Goal: Check status: Check status

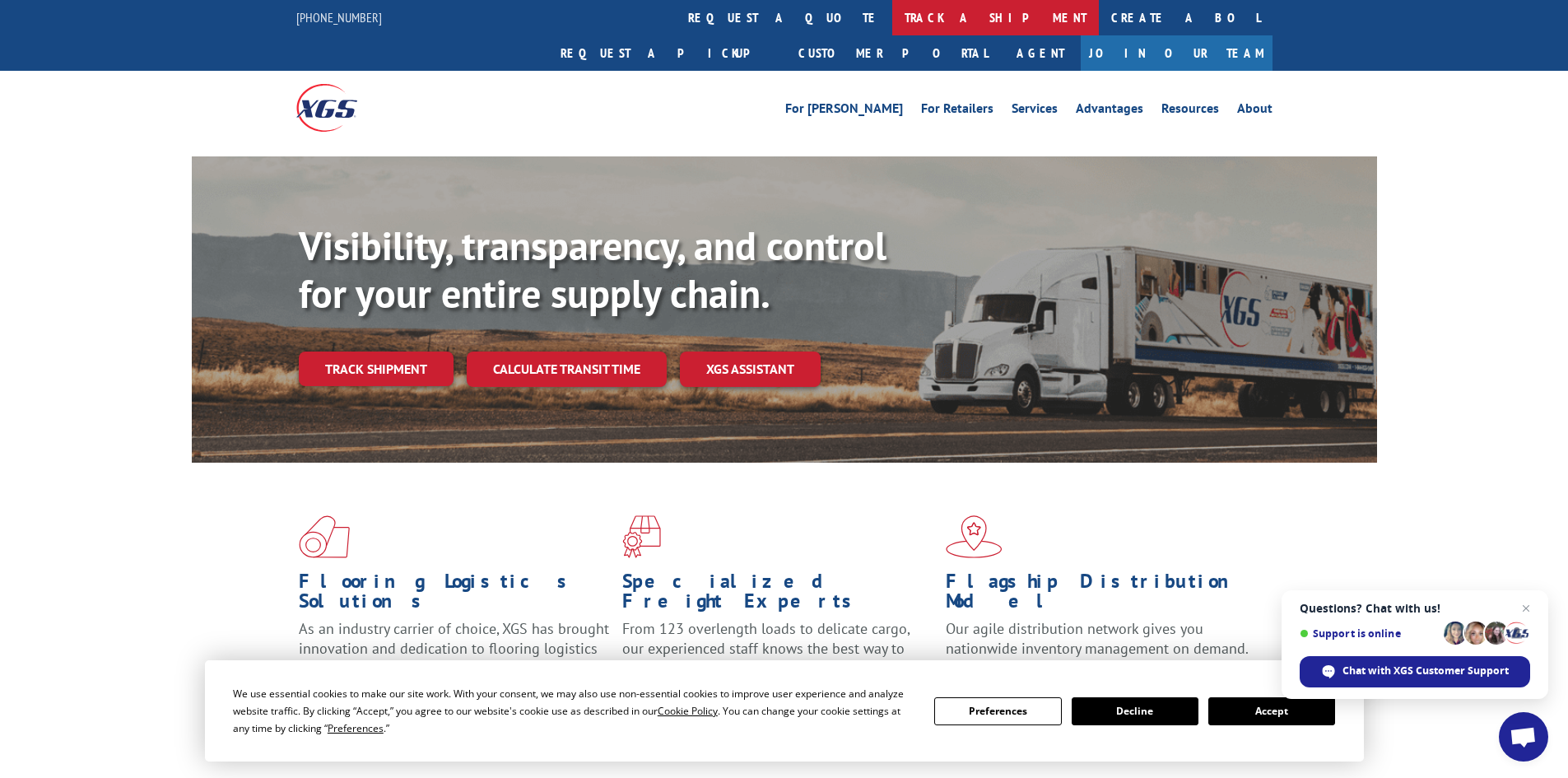
click at [892, 14] on link "track a shipment" at bounding box center [995, 18] width 207 height 35
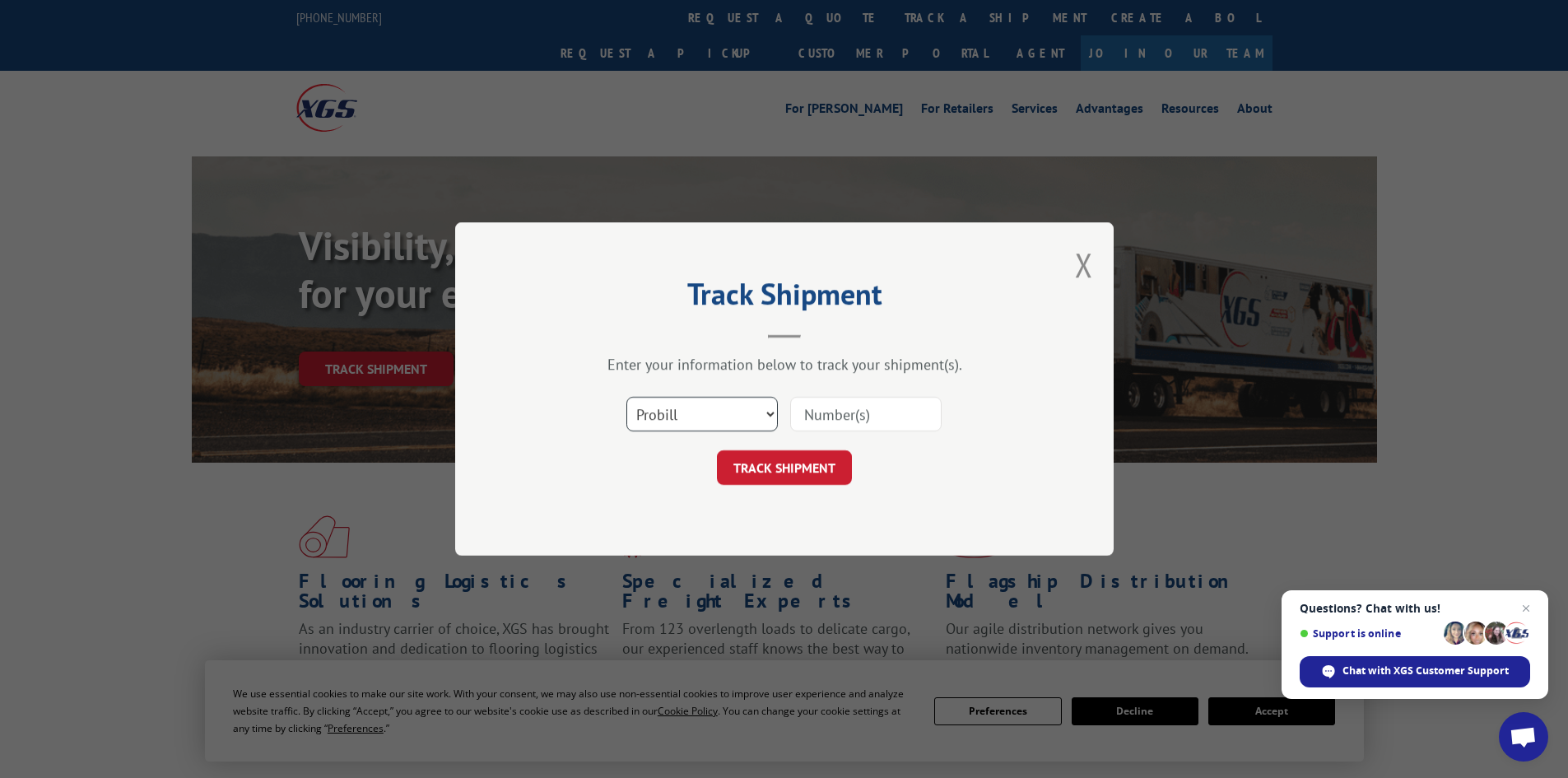
click at [715, 417] on select "Select category... Probill BOL PO" at bounding box center [703, 413] width 152 height 35
select select "bol"
click at [627, 397] on select "Select category... Probill BOL PO" at bounding box center [703, 413] width 152 height 35
paste input "5987744"
type input "5987744"
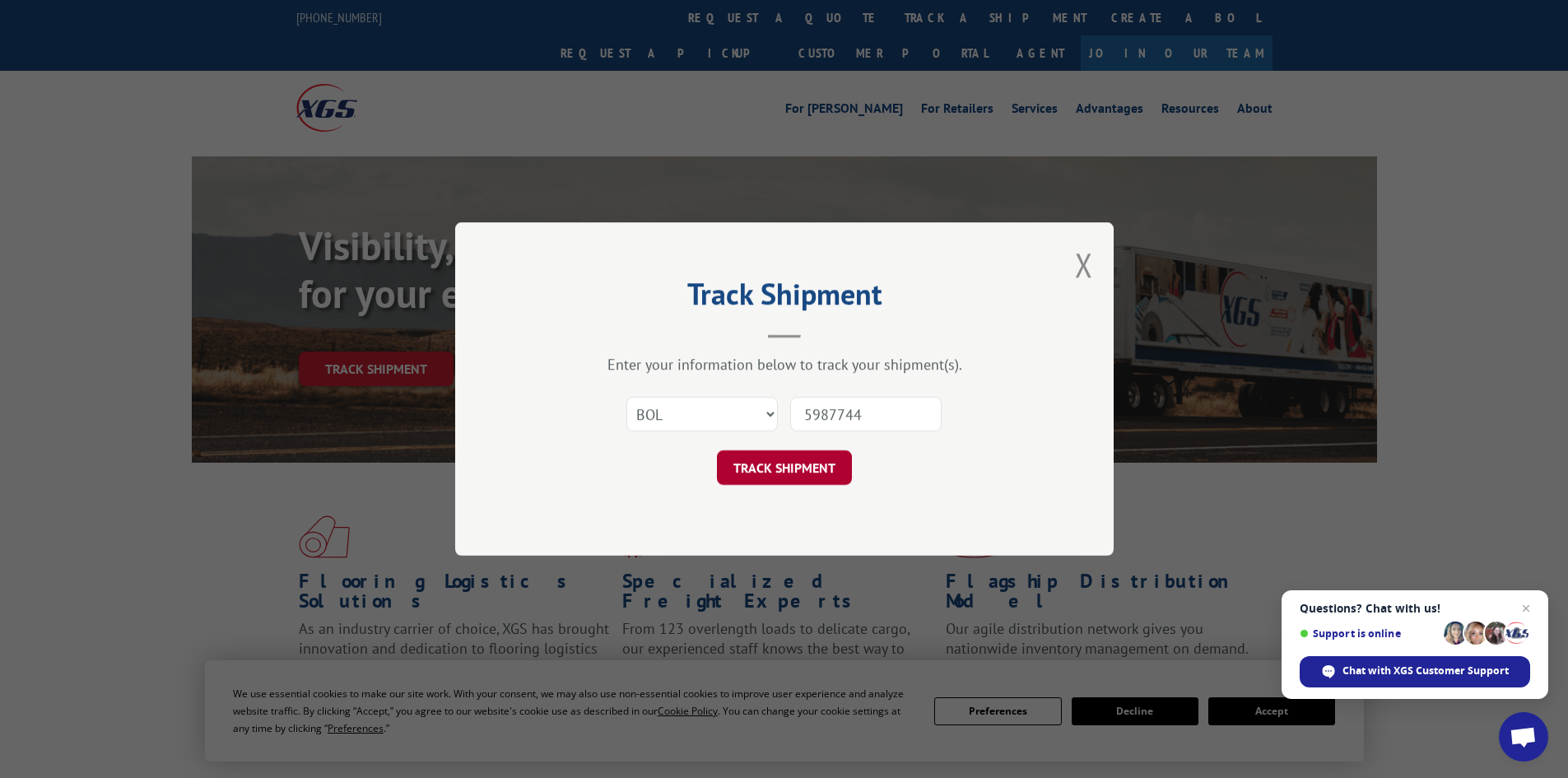
click at [797, 465] on button "TRACK SHIPMENT" at bounding box center [784, 467] width 135 height 35
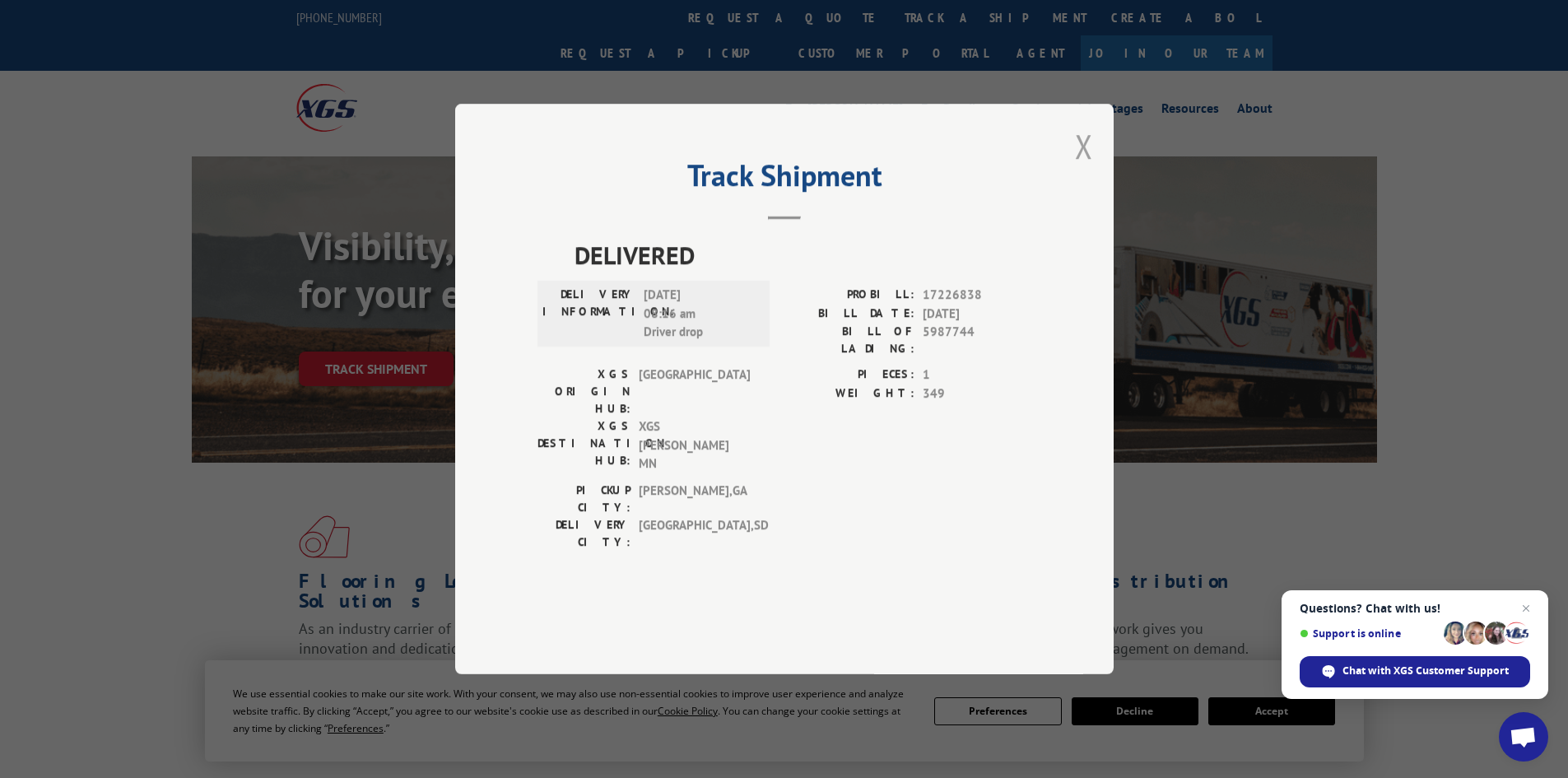
click at [1091, 168] on button "Close modal" at bounding box center [1083, 146] width 18 height 44
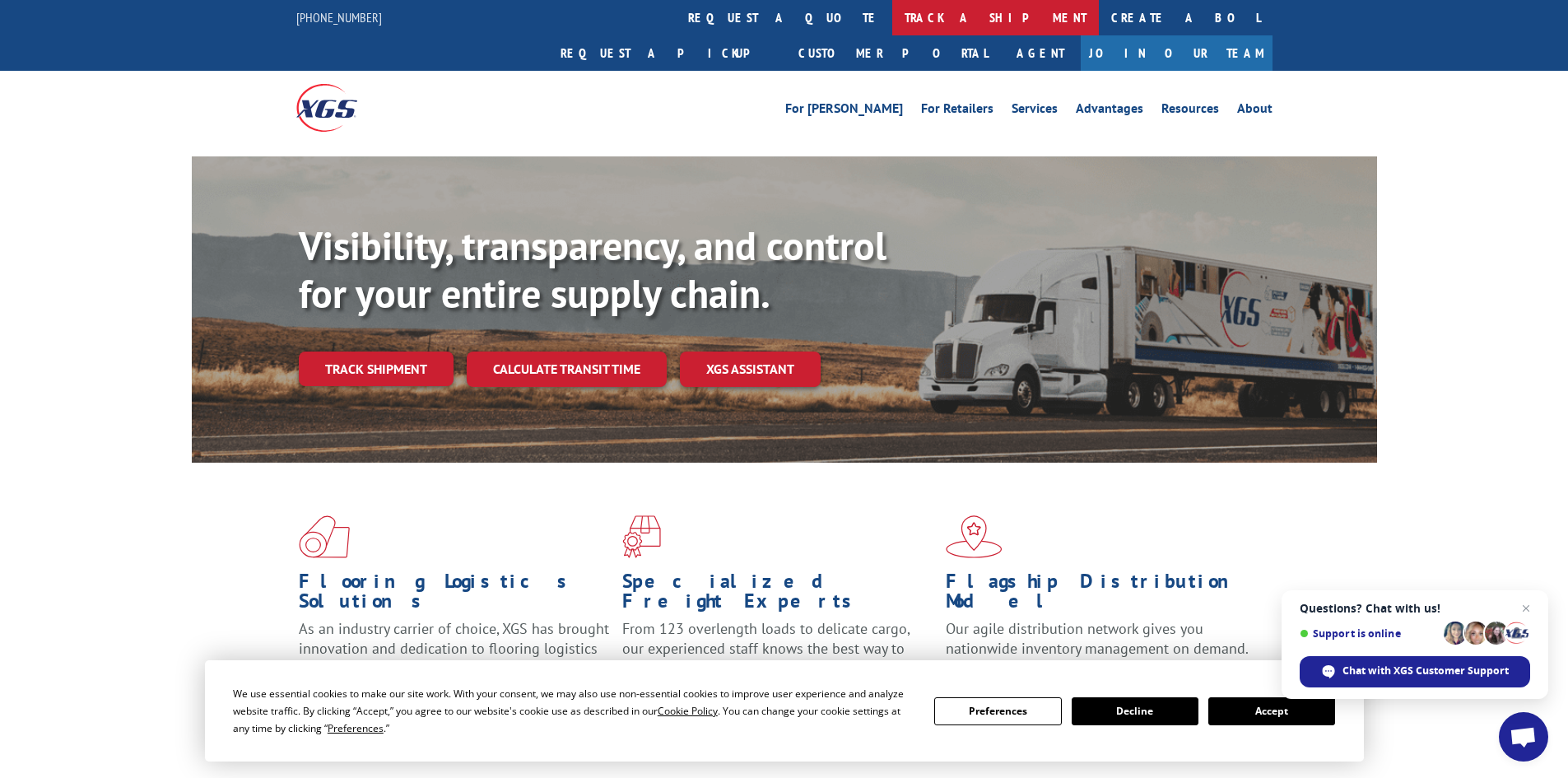
click at [892, 4] on link "track a shipment" at bounding box center [995, 18] width 207 height 35
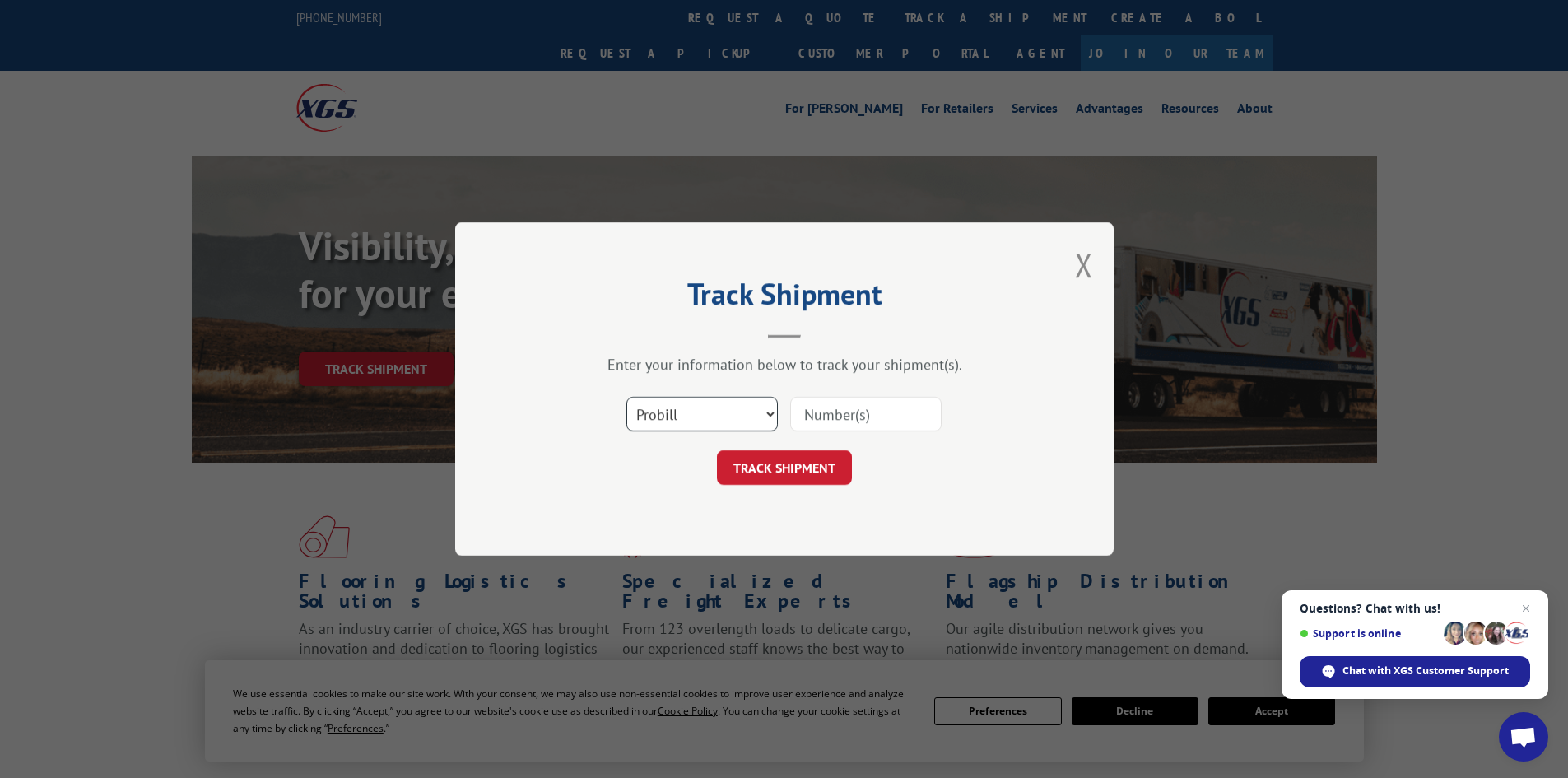
click at [725, 413] on select "Select category... Probill BOL PO" at bounding box center [703, 413] width 152 height 35
select select "bol"
click at [627, 397] on select "Select category... Probill BOL PO" at bounding box center [703, 413] width 152 height 35
paste input "5060684"
type input "5060684"
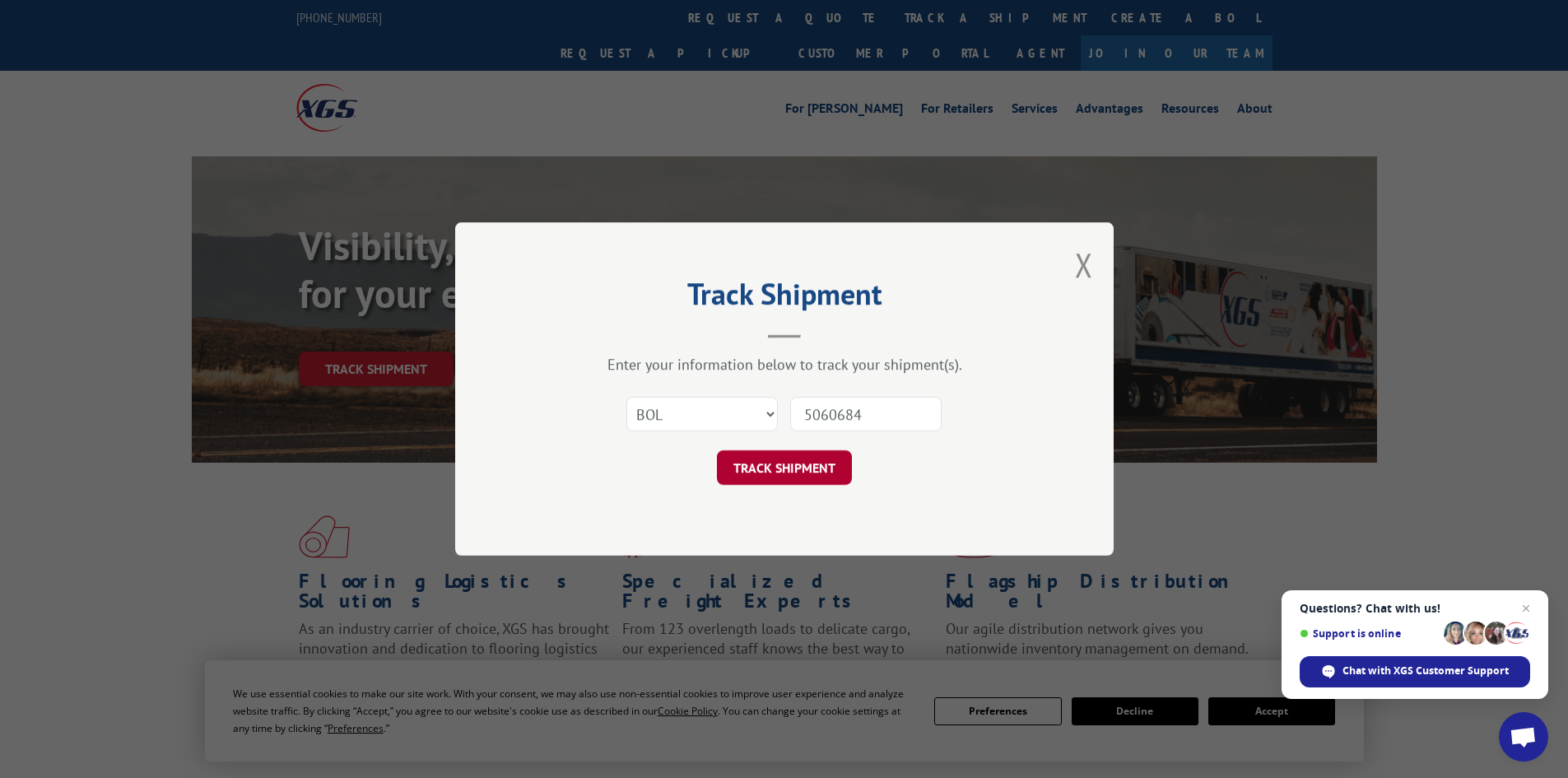
click at [811, 462] on button "TRACK SHIPMENT" at bounding box center [784, 467] width 135 height 35
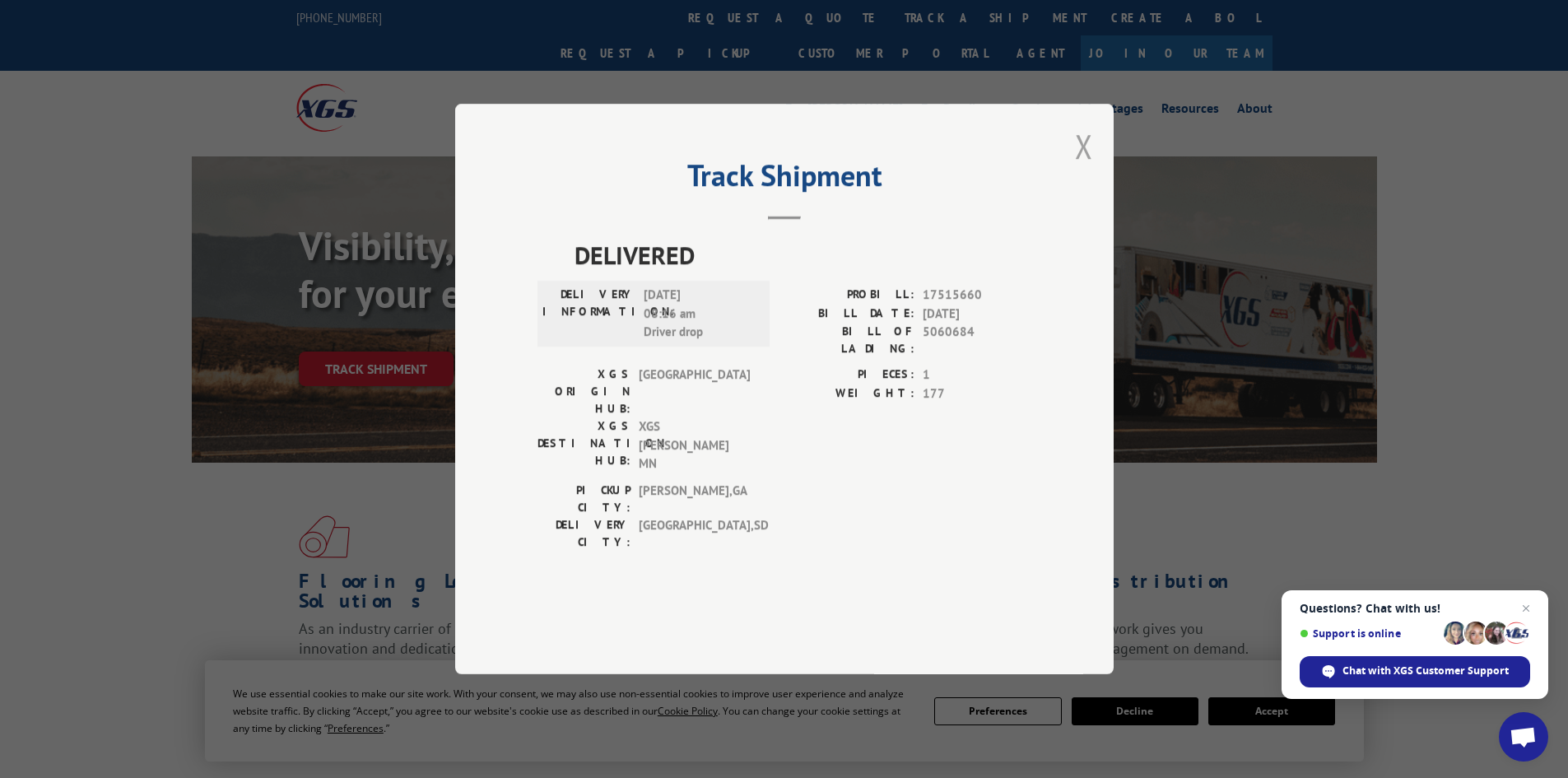
click at [1080, 168] on button "Close modal" at bounding box center [1083, 146] width 18 height 44
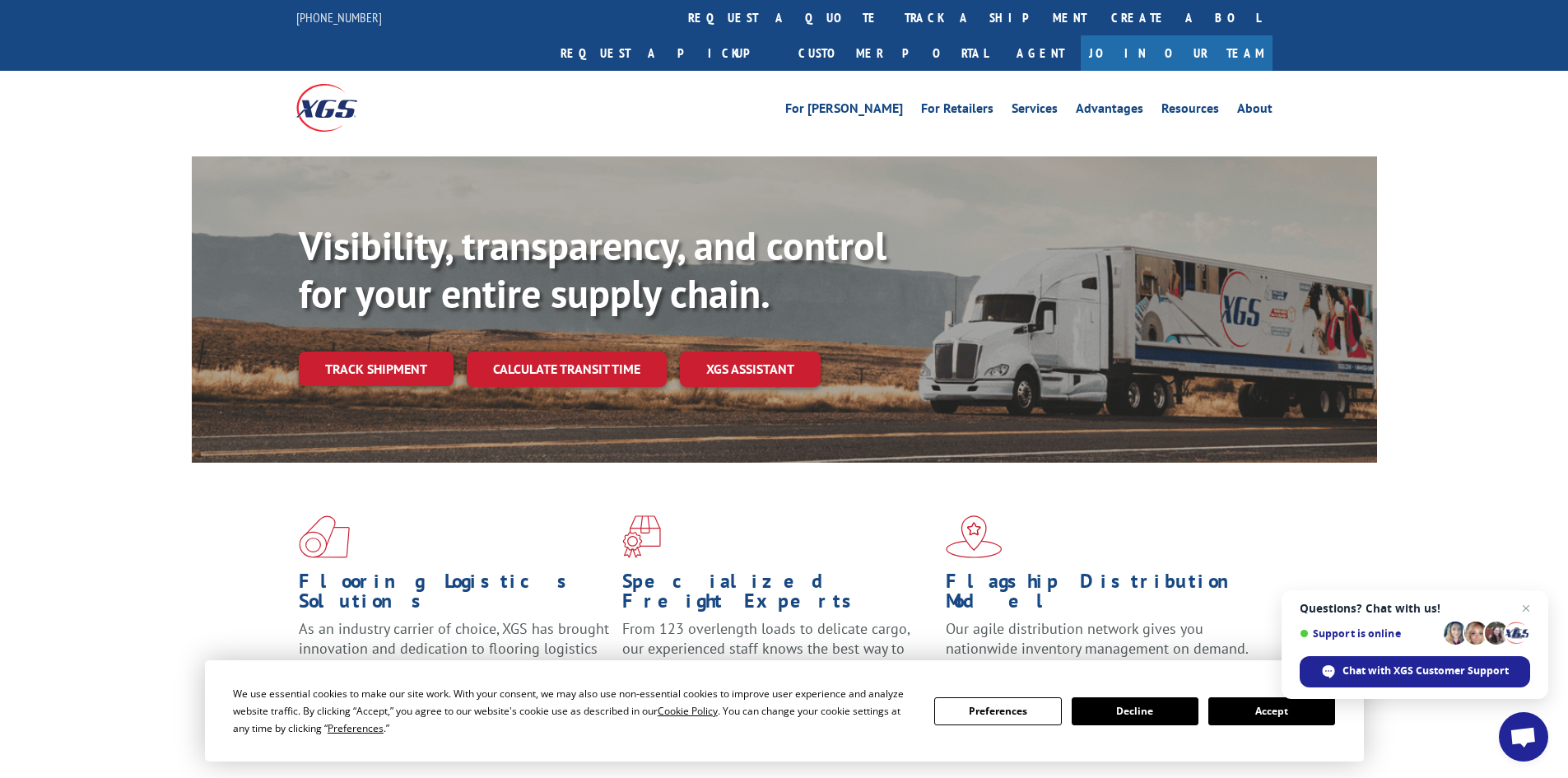
click at [892, 14] on link "track a shipment" at bounding box center [995, 18] width 207 height 35
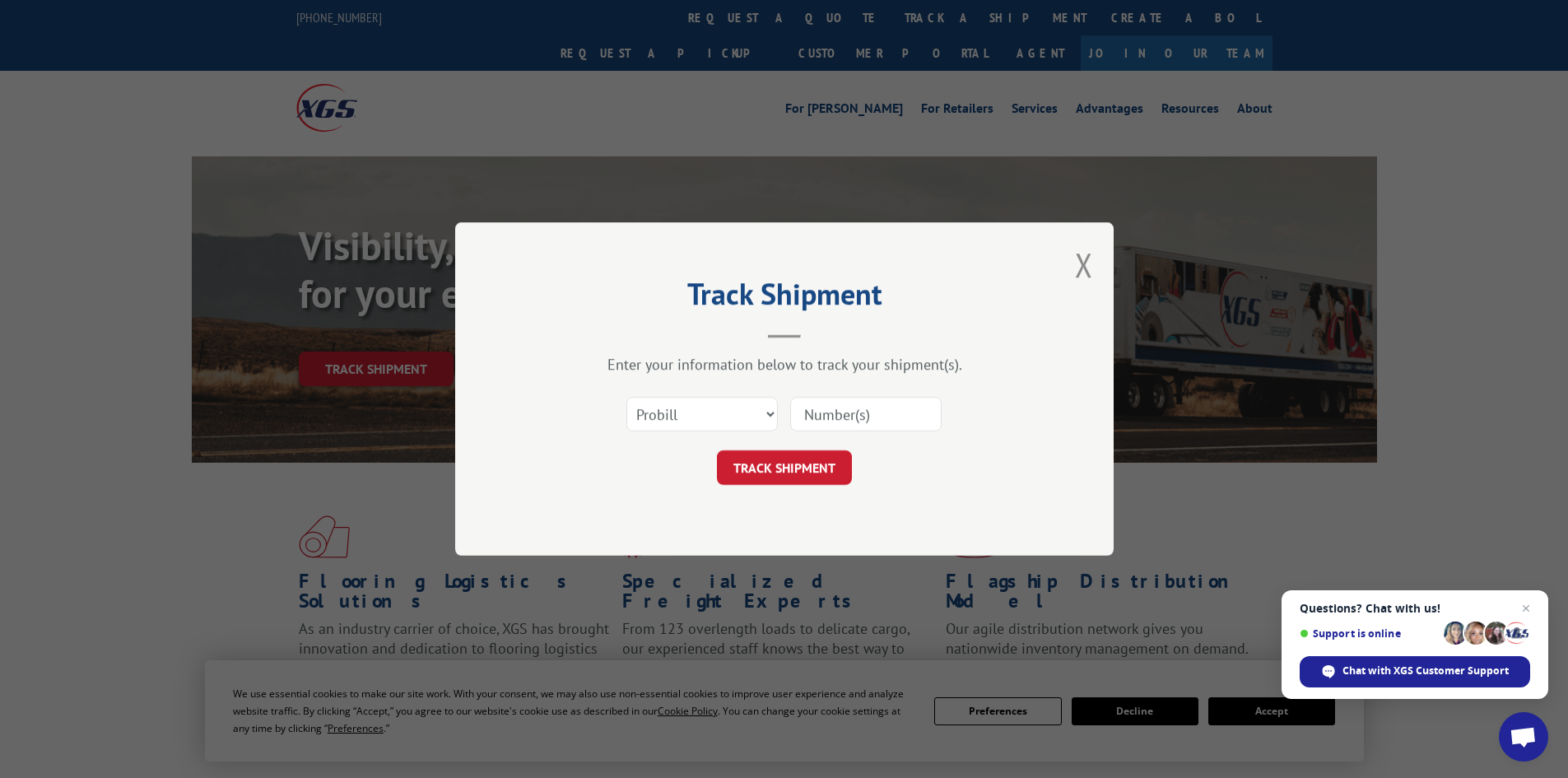
paste input "5995856"
type input "5995856"
click at [768, 411] on select "Select category... Probill BOL PO" at bounding box center [703, 413] width 152 height 35
select select "bol"
click at [627, 397] on select "Select category... Probill BOL PO" at bounding box center [703, 413] width 152 height 35
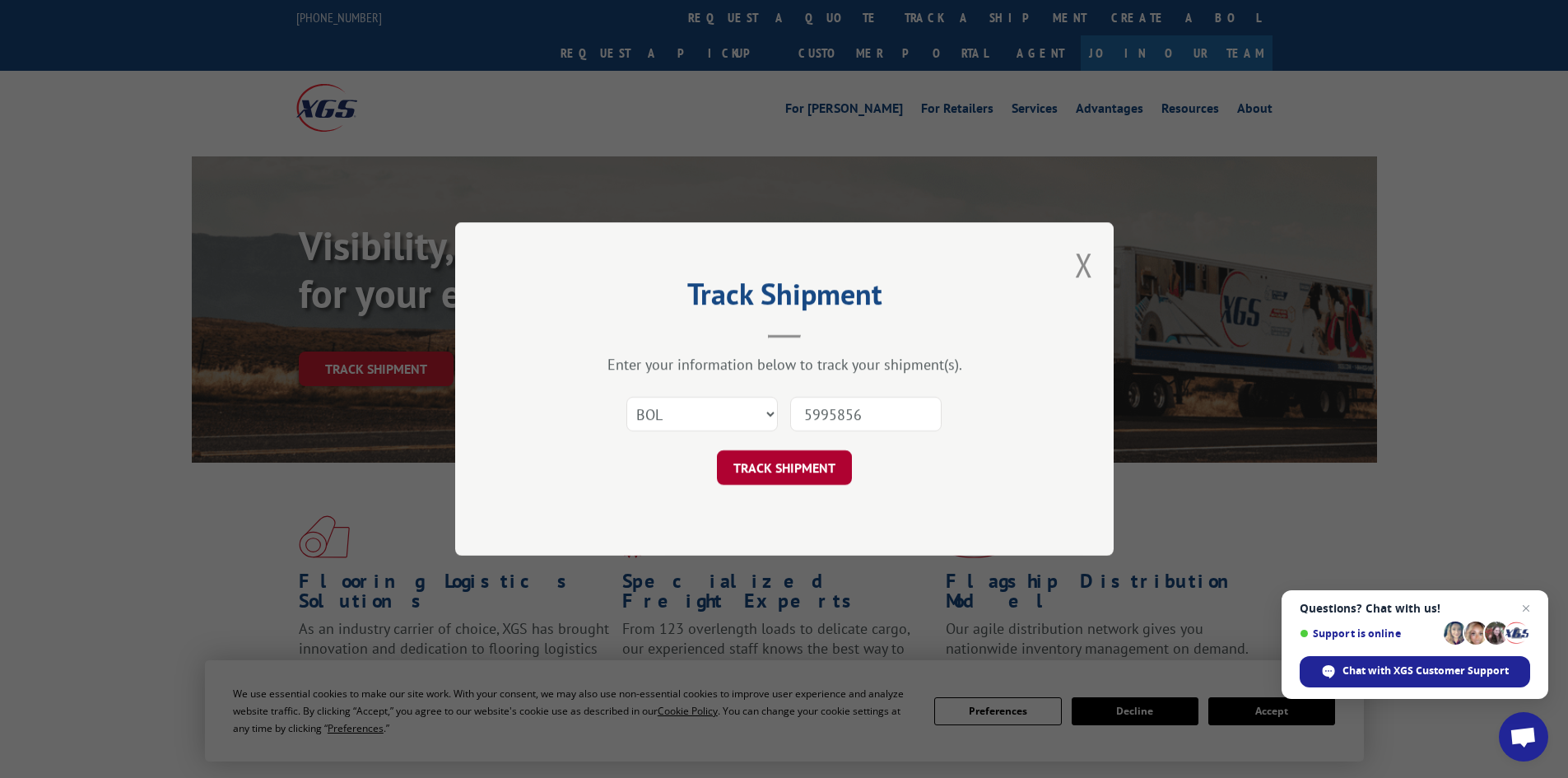
click at [789, 461] on button "TRACK SHIPMENT" at bounding box center [784, 467] width 135 height 35
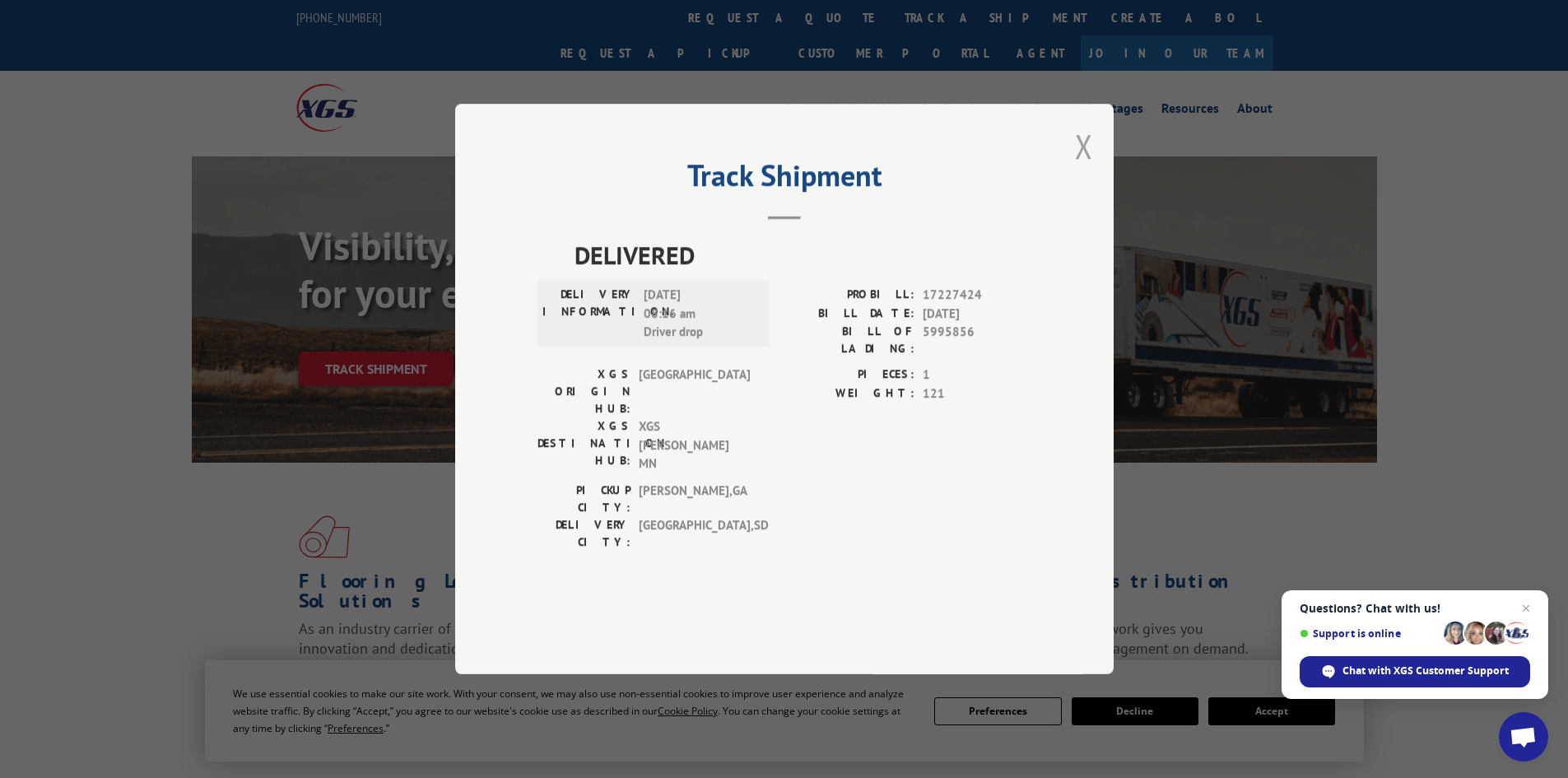
click at [1077, 168] on button "Close modal" at bounding box center [1083, 146] width 18 height 44
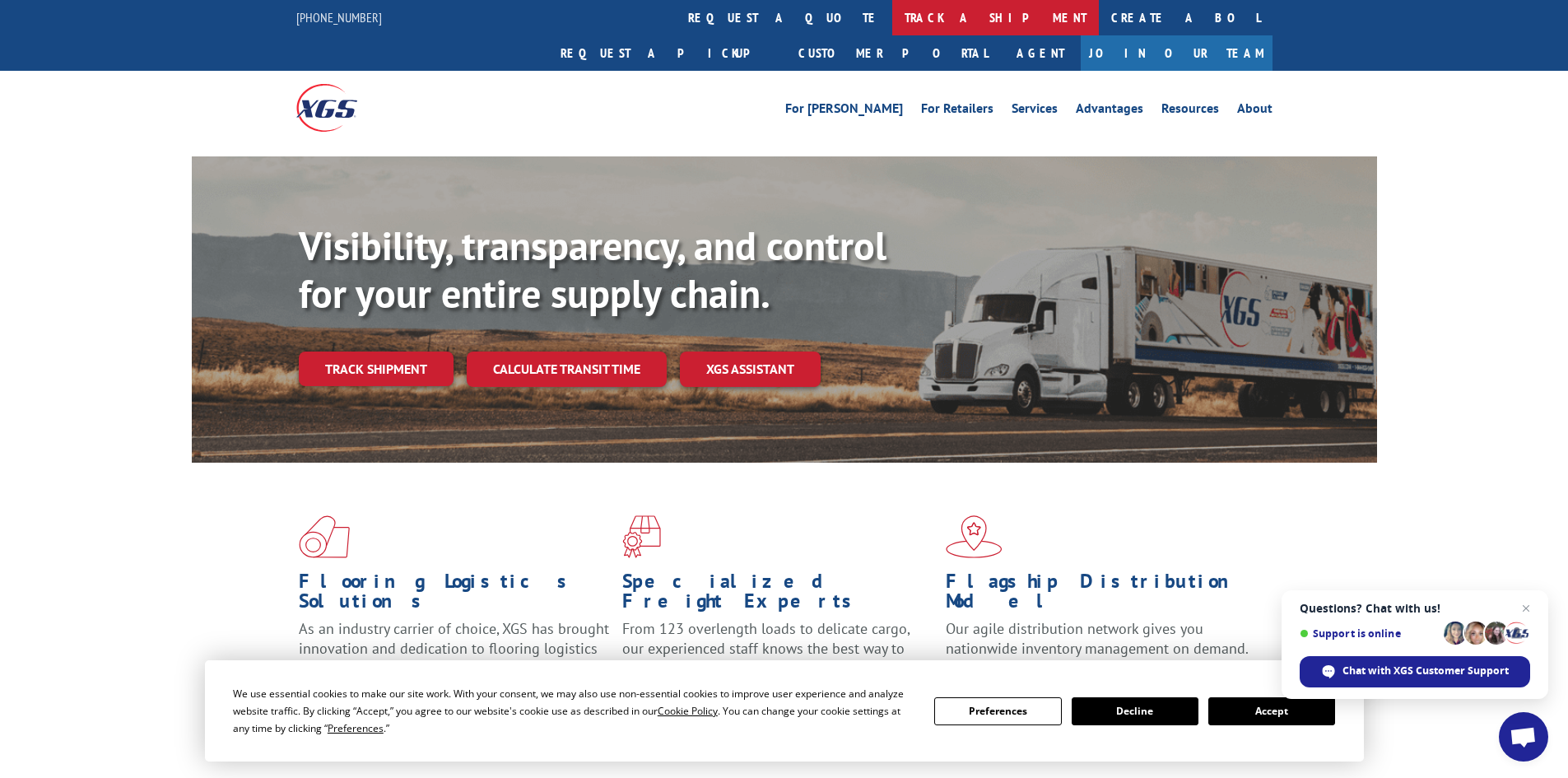
click at [892, 16] on link "track a shipment" at bounding box center [995, 18] width 207 height 35
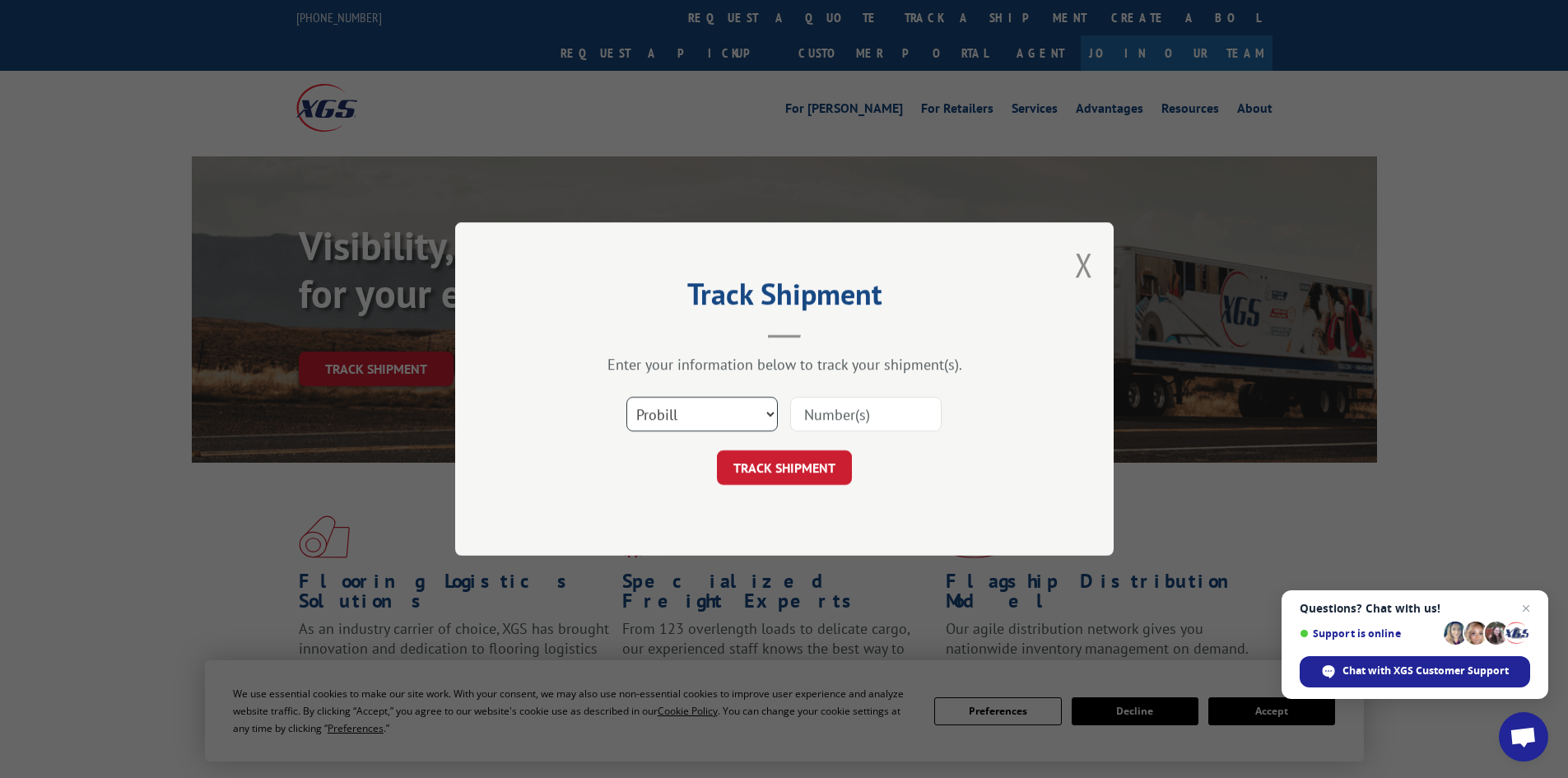
click at [699, 414] on select "Select category... Probill BOL PO" at bounding box center [703, 413] width 152 height 35
select select "bol"
click at [627, 397] on select "Select category... Probill BOL PO" at bounding box center [703, 413] width 152 height 35
paste input "5112426"
type input "5112426"
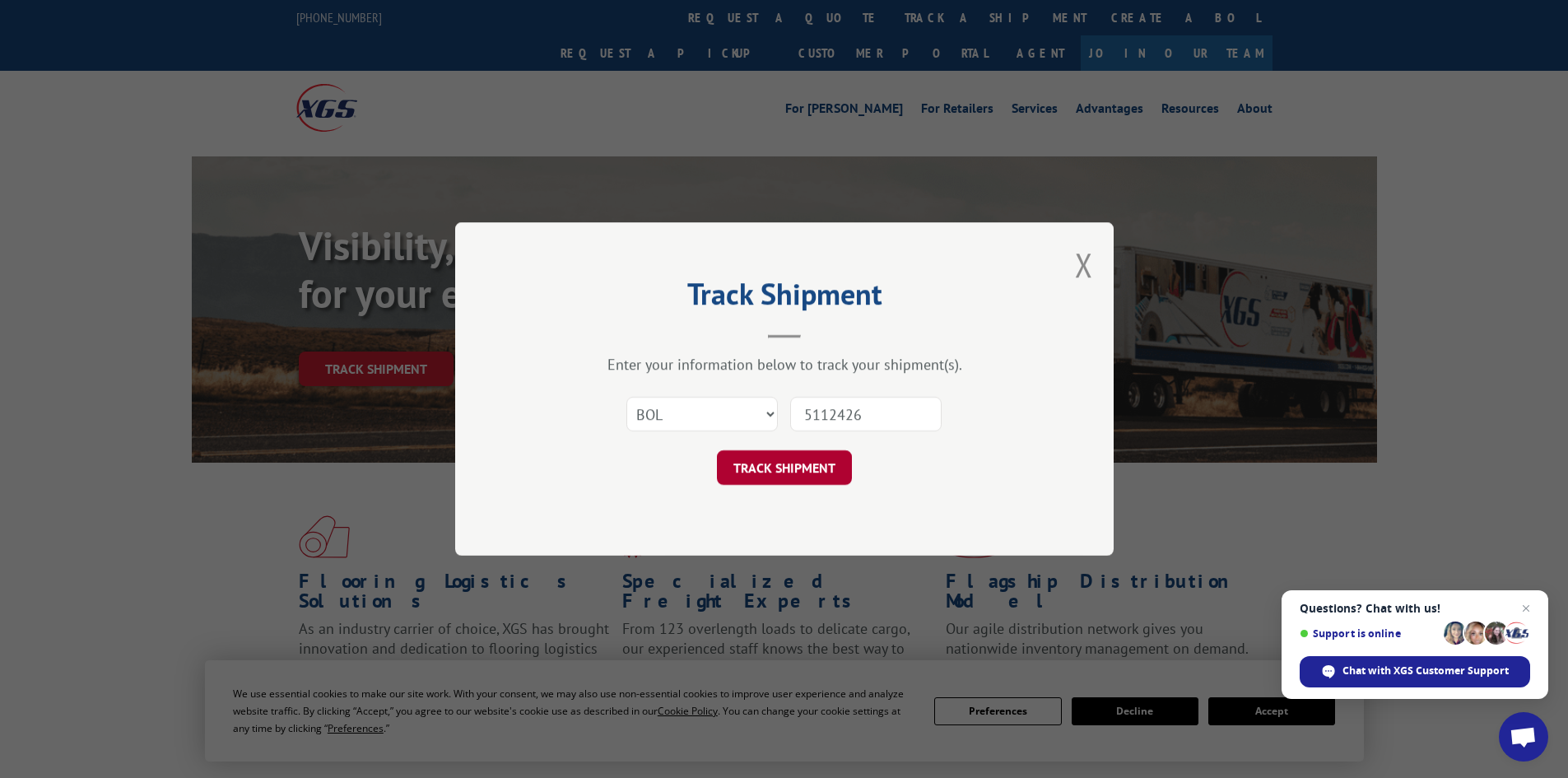
click at [773, 466] on button "TRACK SHIPMENT" at bounding box center [784, 467] width 135 height 35
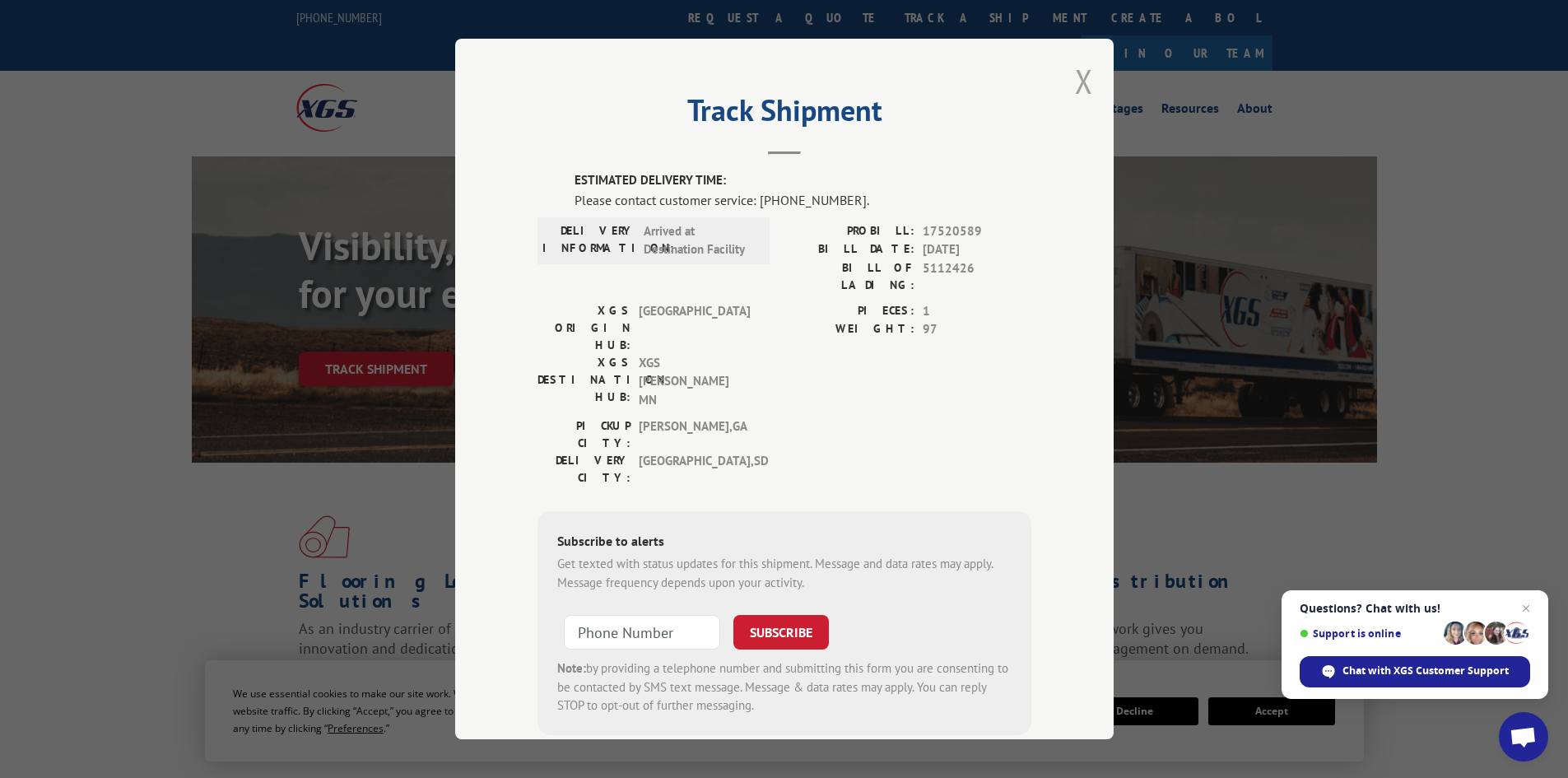
click at [1075, 78] on button "Close modal" at bounding box center [1083, 81] width 18 height 44
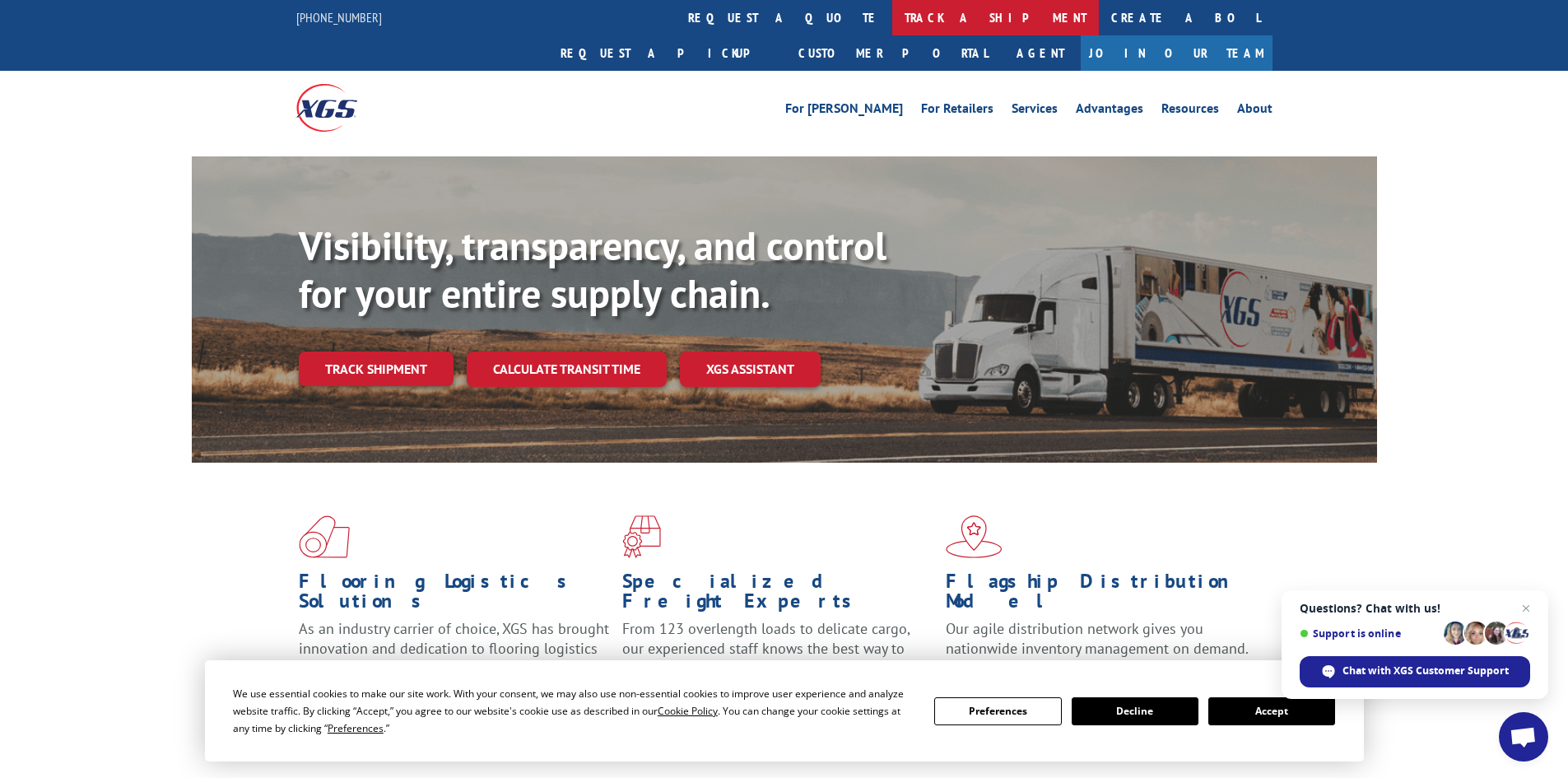
click at [892, 13] on link "track a shipment" at bounding box center [995, 18] width 207 height 35
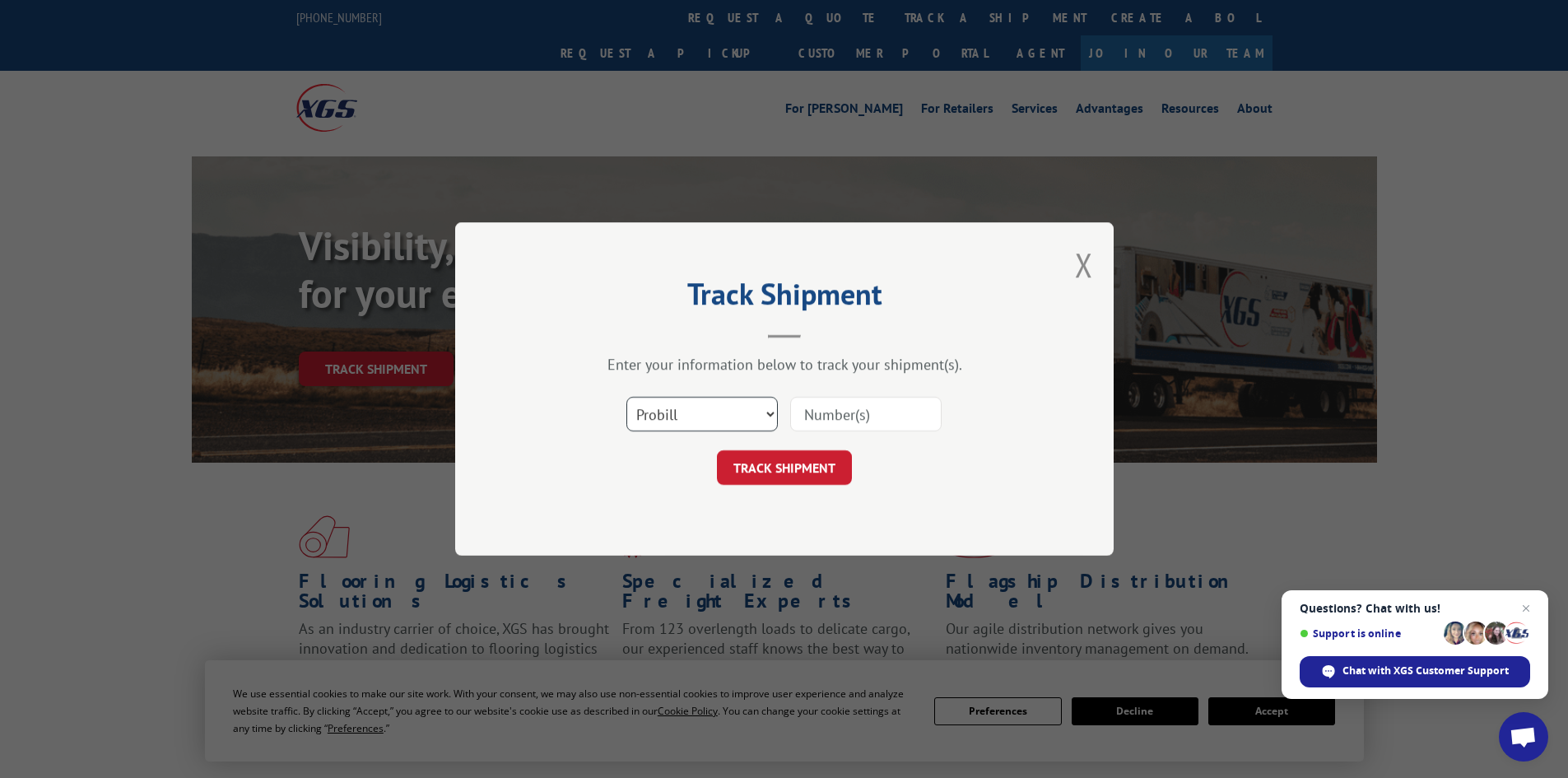
click at [689, 409] on select "Select category... Probill BOL PO" at bounding box center [703, 413] width 152 height 35
select select "bol"
click at [627, 397] on select "Select category... Probill BOL PO" at bounding box center [703, 413] width 152 height 35
click at [831, 409] on input at bounding box center [866, 413] width 152 height 35
paste input "6006865"
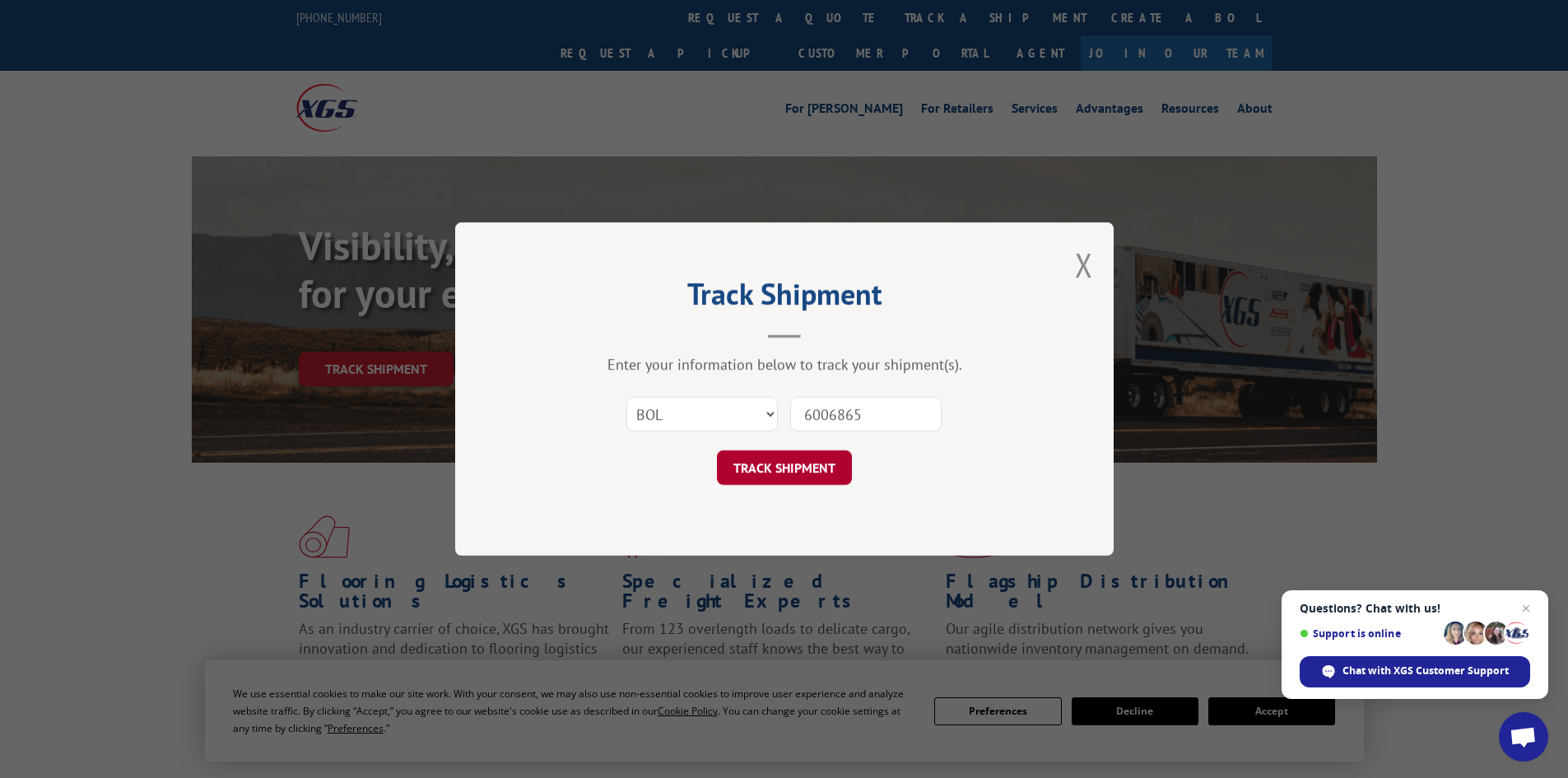
type input "6006865"
click at [778, 470] on button "TRACK SHIPMENT" at bounding box center [784, 467] width 135 height 35
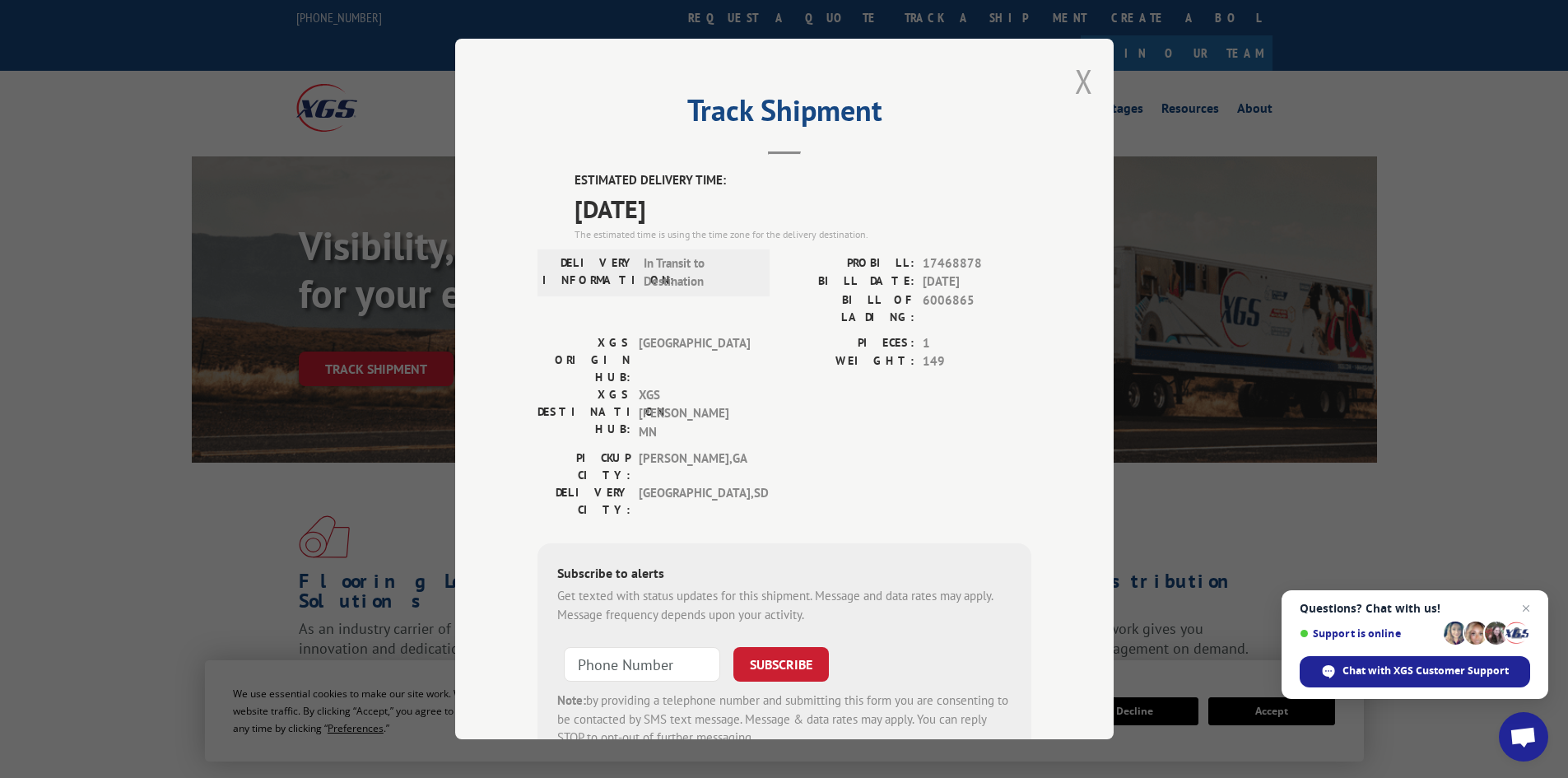
click at [1075, 69] on button "Close modal" at bounding box center [1083, 81] width 18 height 44
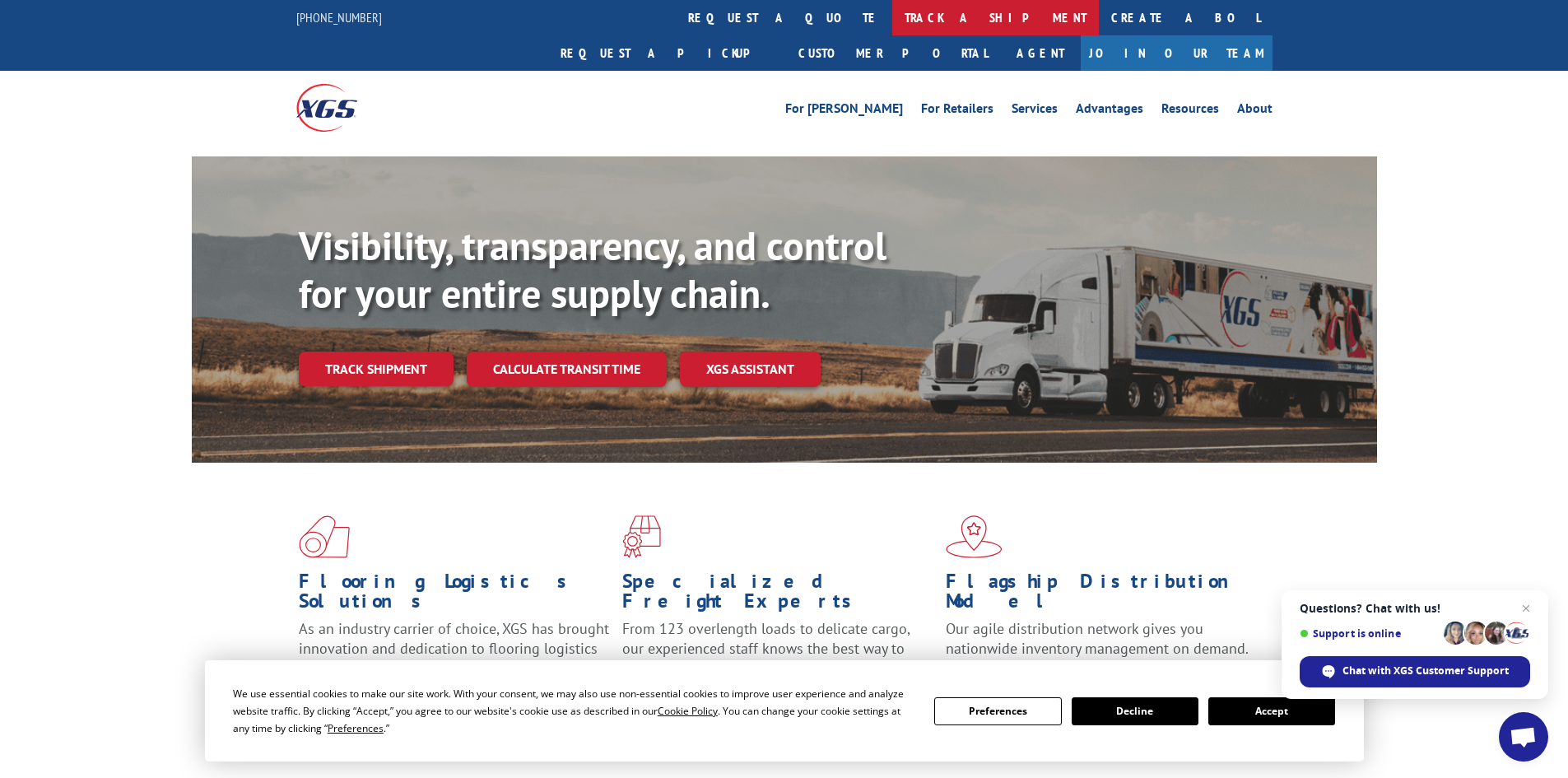
click at [892, 18] on link "track a shipment" at bounding box center [995, 18] width 207 height 35
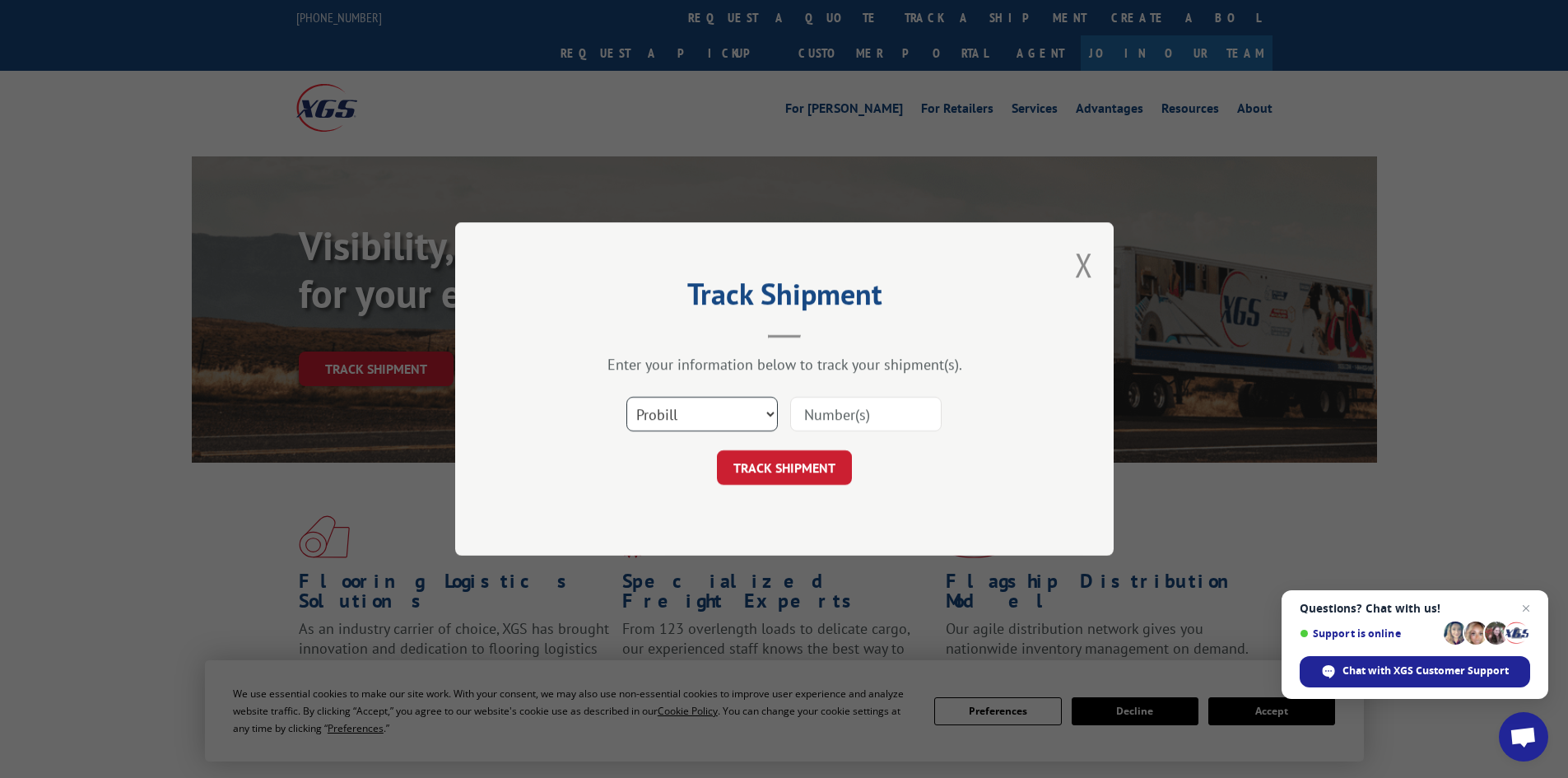
click at [712, 416] on select "Select category... Probill BOL PO" at bounding box center [703, 413] width 152 height 35
select select "bol"
click at [627, 397] on select "Select category... Probill BOL PO" at bounding box center [703, 413] width 152 height 35
paste input "439663"
type input "439663"
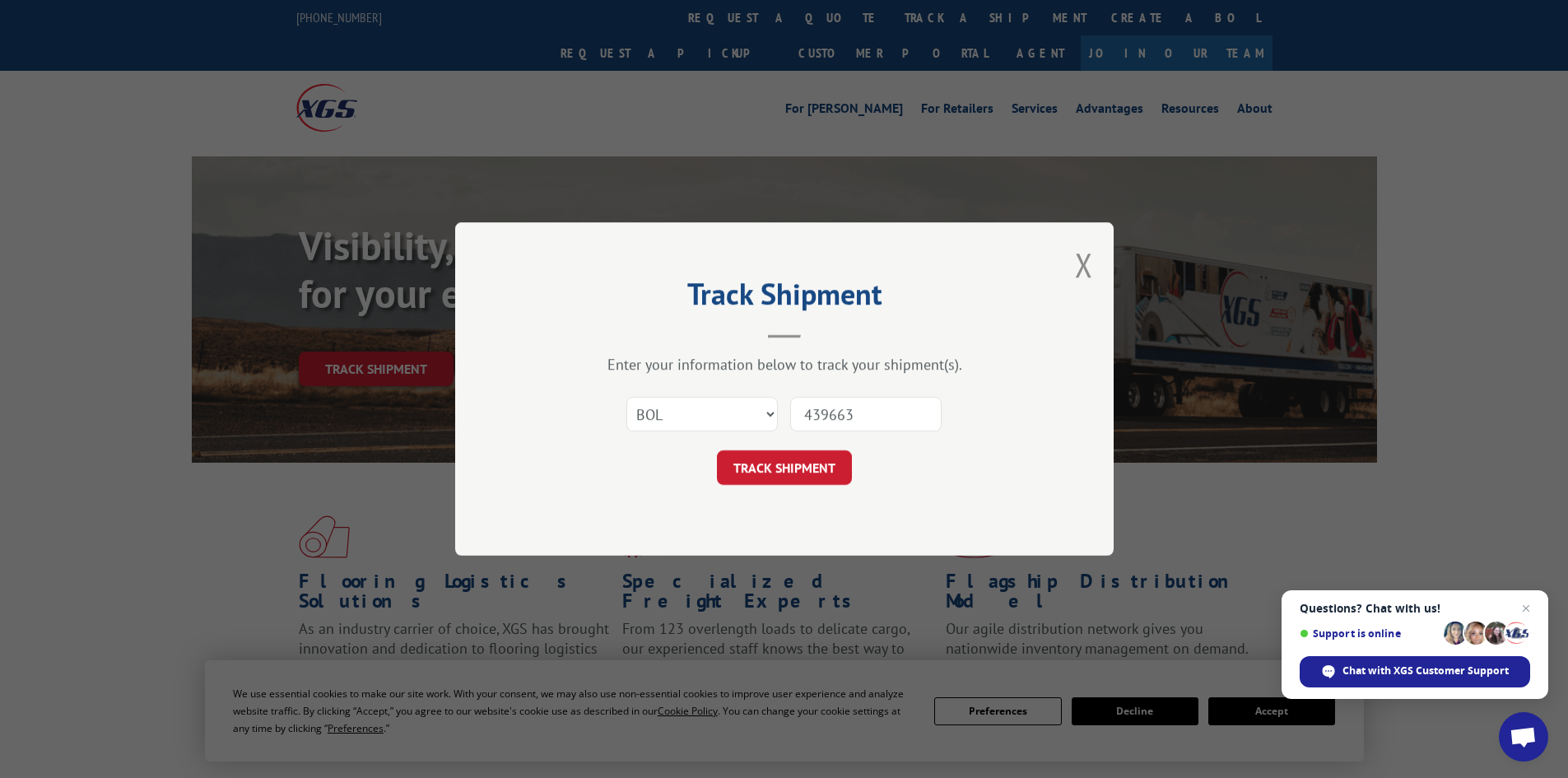
click at [783, 462] on button "TRACK SHIPMENT" at bounding box center [784, 467] width 135 height 35
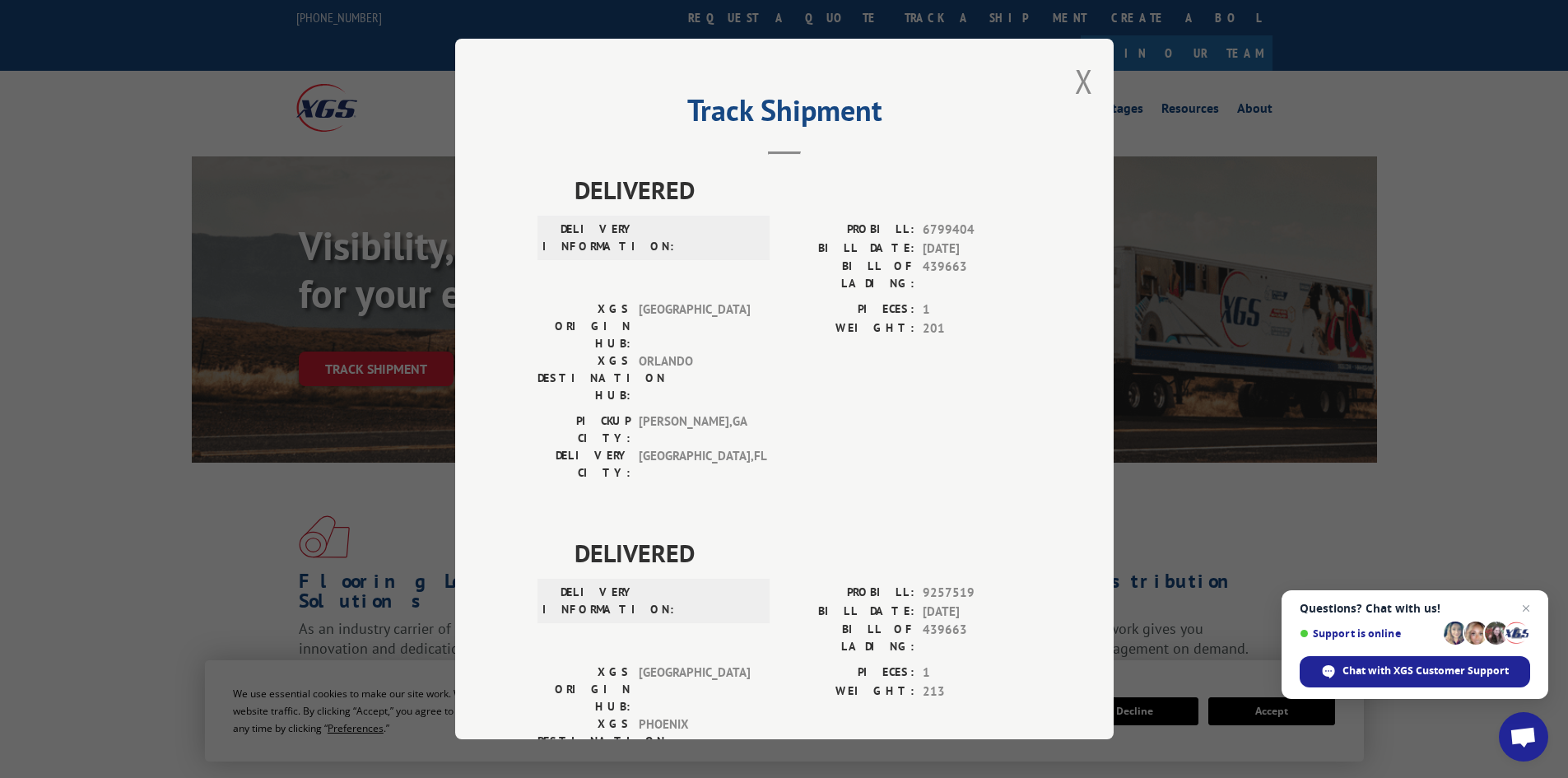
click at [1086, 80] on div "Track Shipment DELIVERED DELIVERY INFORMATION: PROBILL: 6799404 BILL DATE: [DAT…" at bounding box center [784, 389] width 659 height 700
click at [1085, 74] on button "Close modal" at bounding box center [1083, 81] width 18 height 44
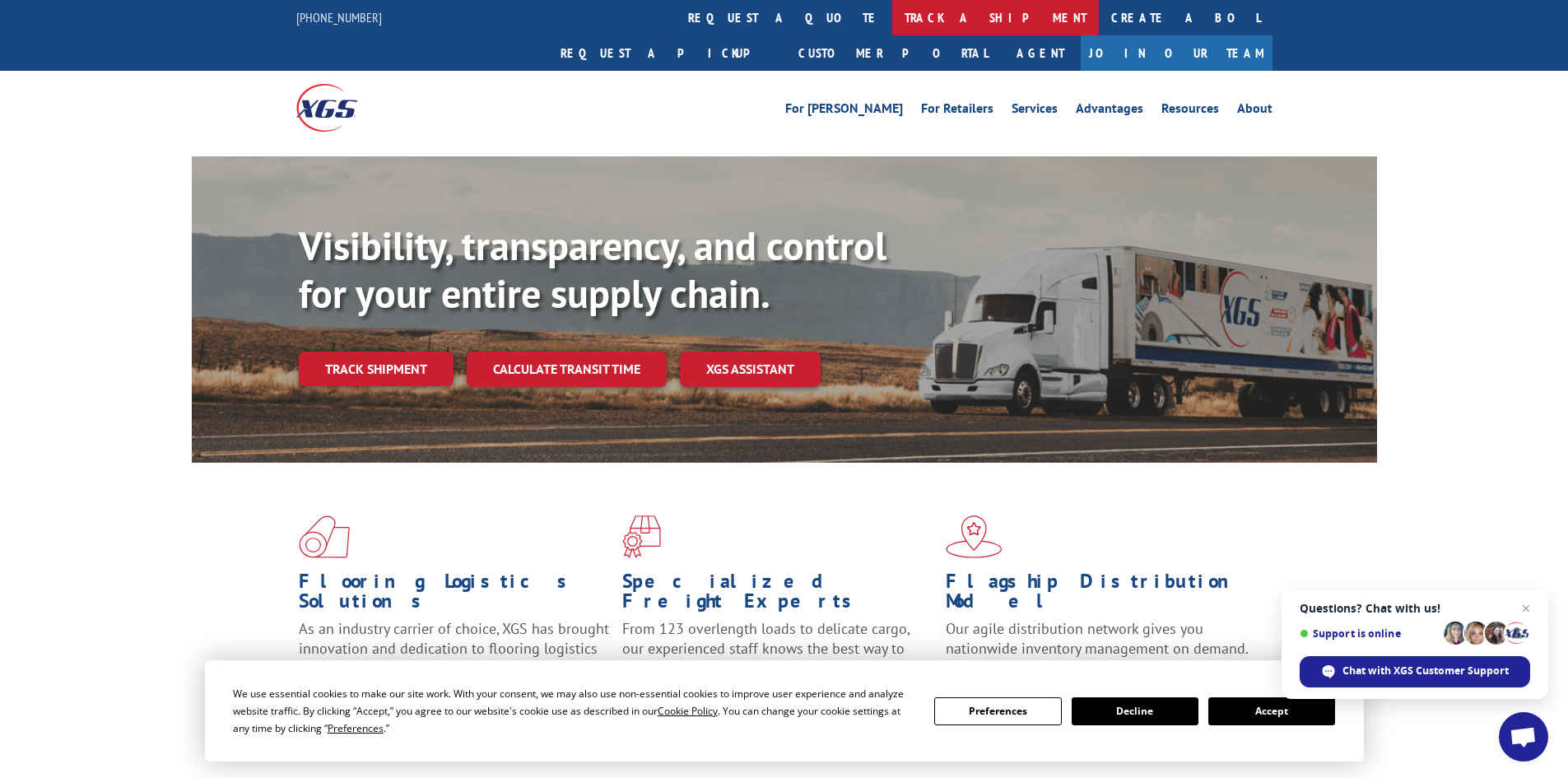
click at [892, 17] on link "track a shipment" at bounding box center [995, 18] width 207 height 35
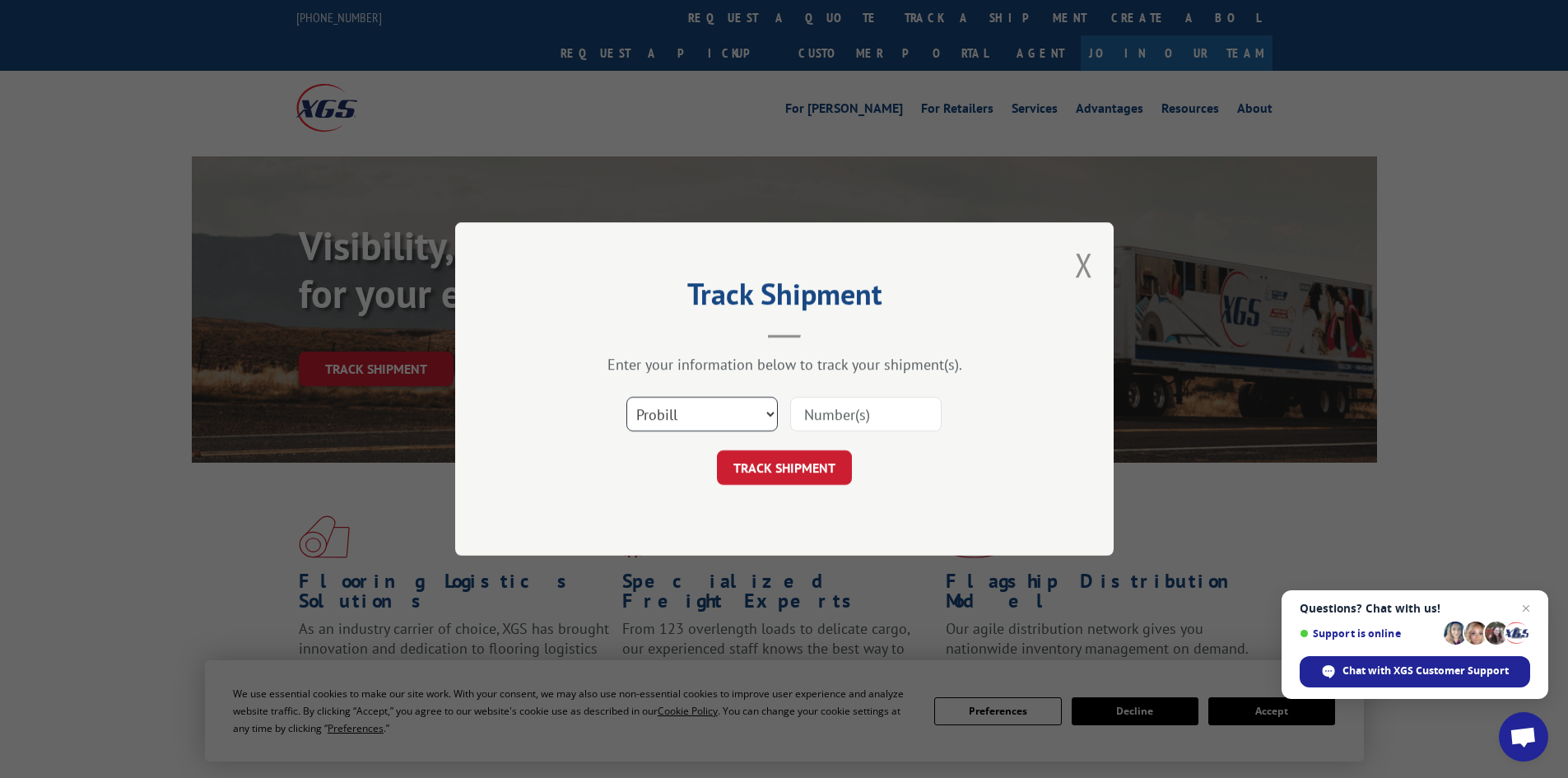
click at [685, 412] on select "Select category... Probill BOL PO" at bounding box center [703, 413] width 152 height 35
select select "bol"
click at [627, 397] on select "Select category... Probill BOL PO" at bounding box center [703, 413] width 152 height 35
paste input "439662"
type input "439662"
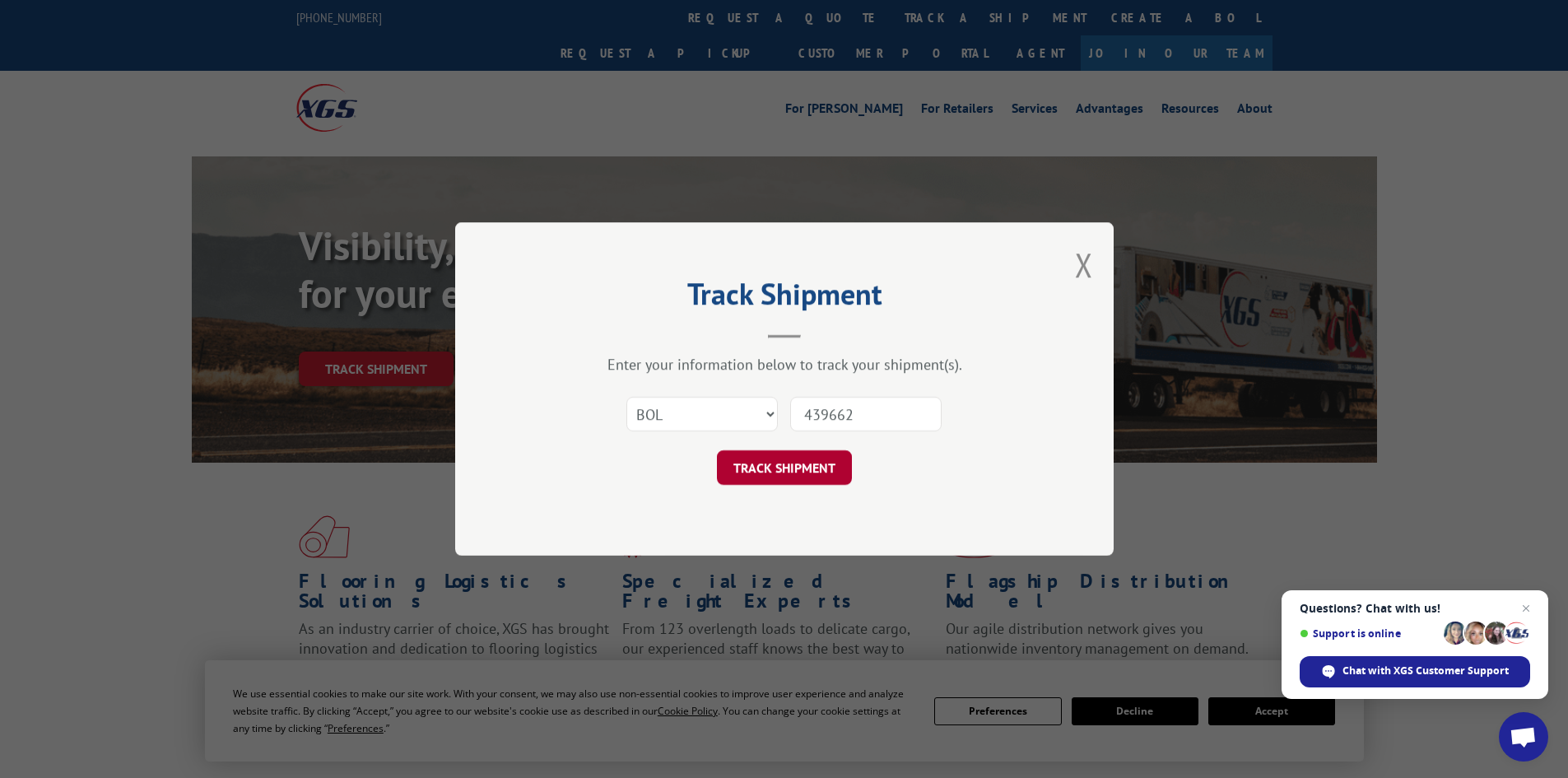
click at [790, 468] on button "TRACK SHIPMENT" at bounding box center [784, 467] width 135 height 35
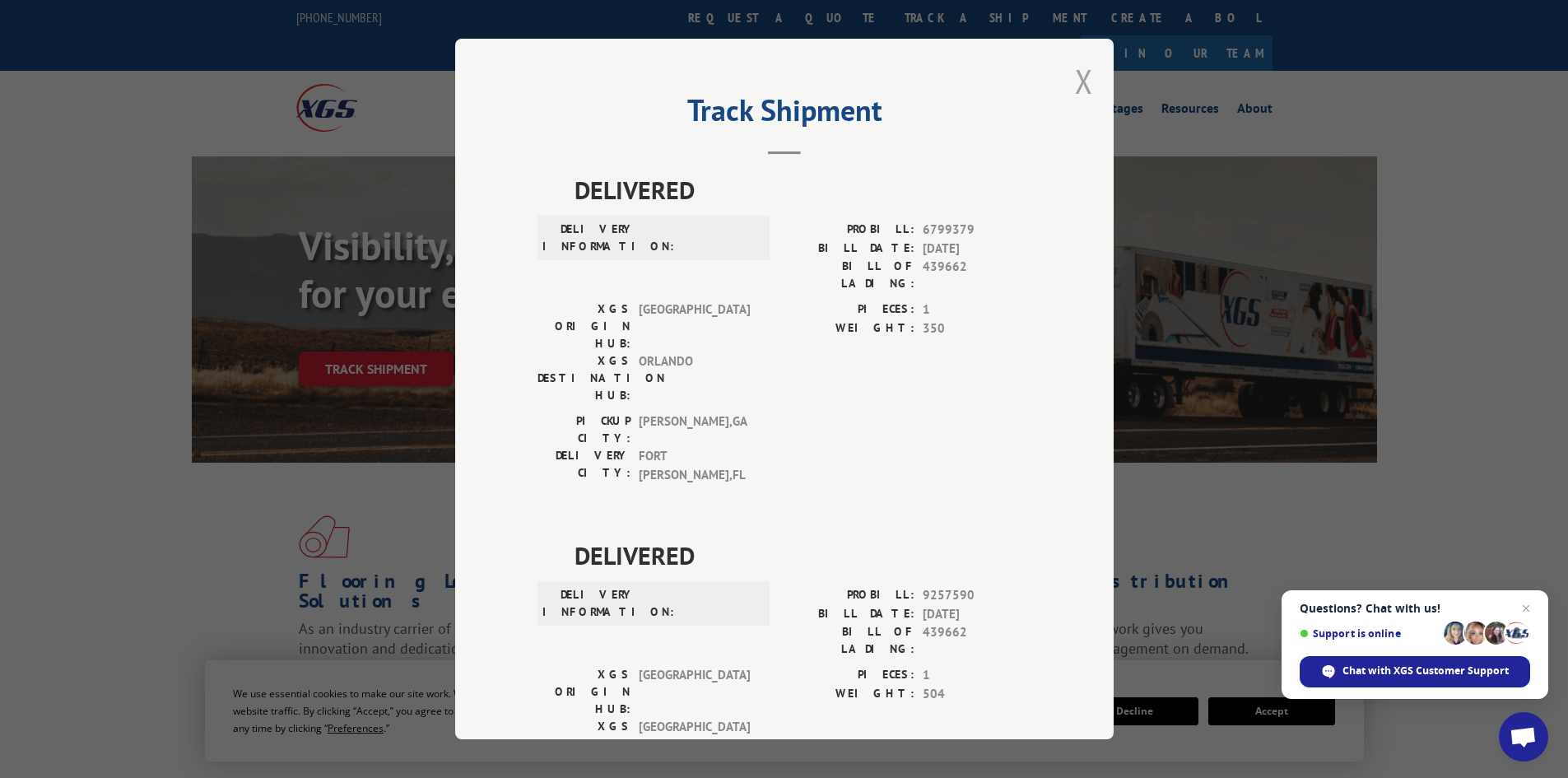
click at [1077, 83] on button "Close modal" at bounding box center [1083, 81] width 18 height 44
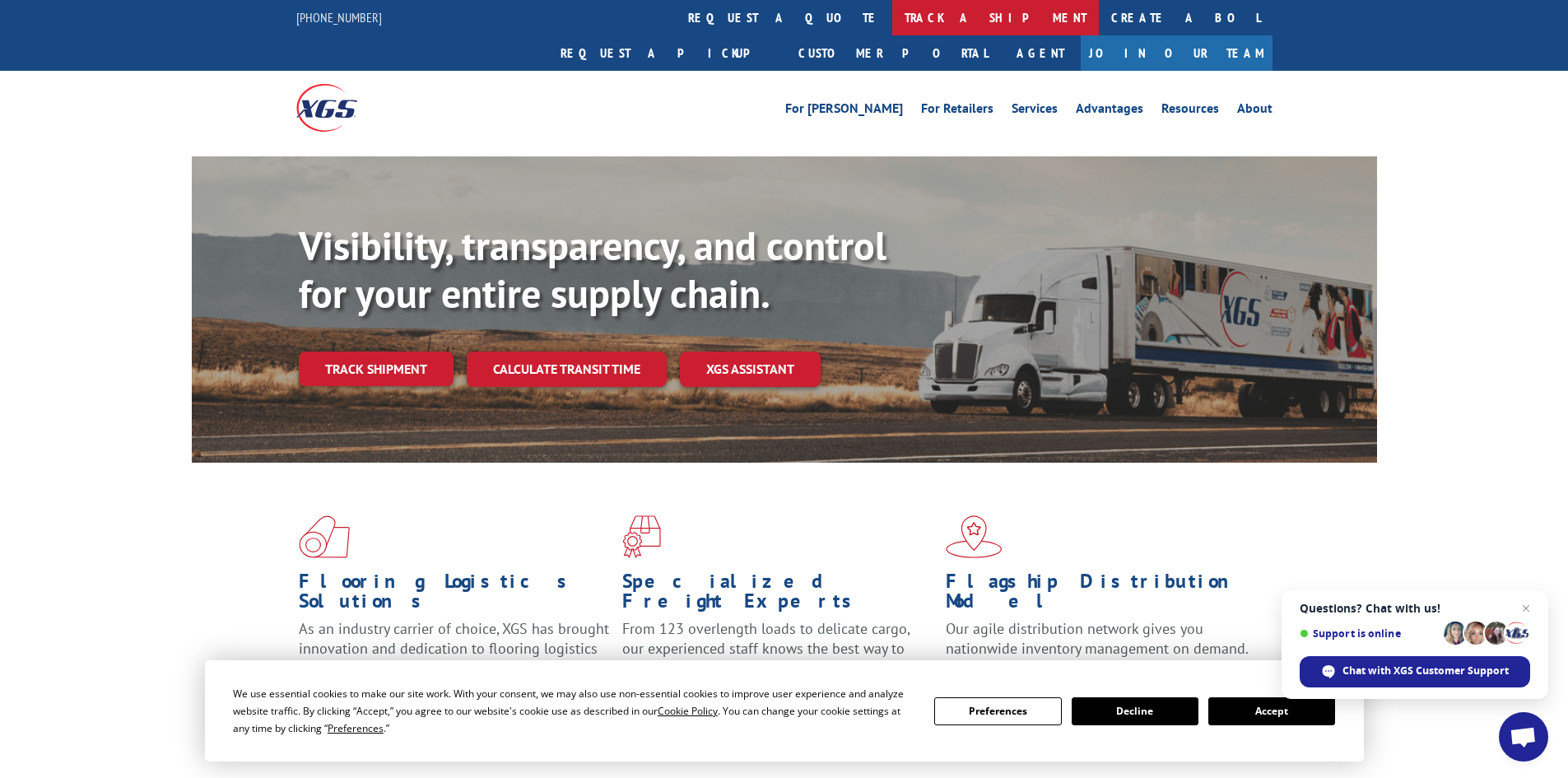
click at [892, 23] on link "track a shipment" at bounding box center [995, 18] width 207 height 35
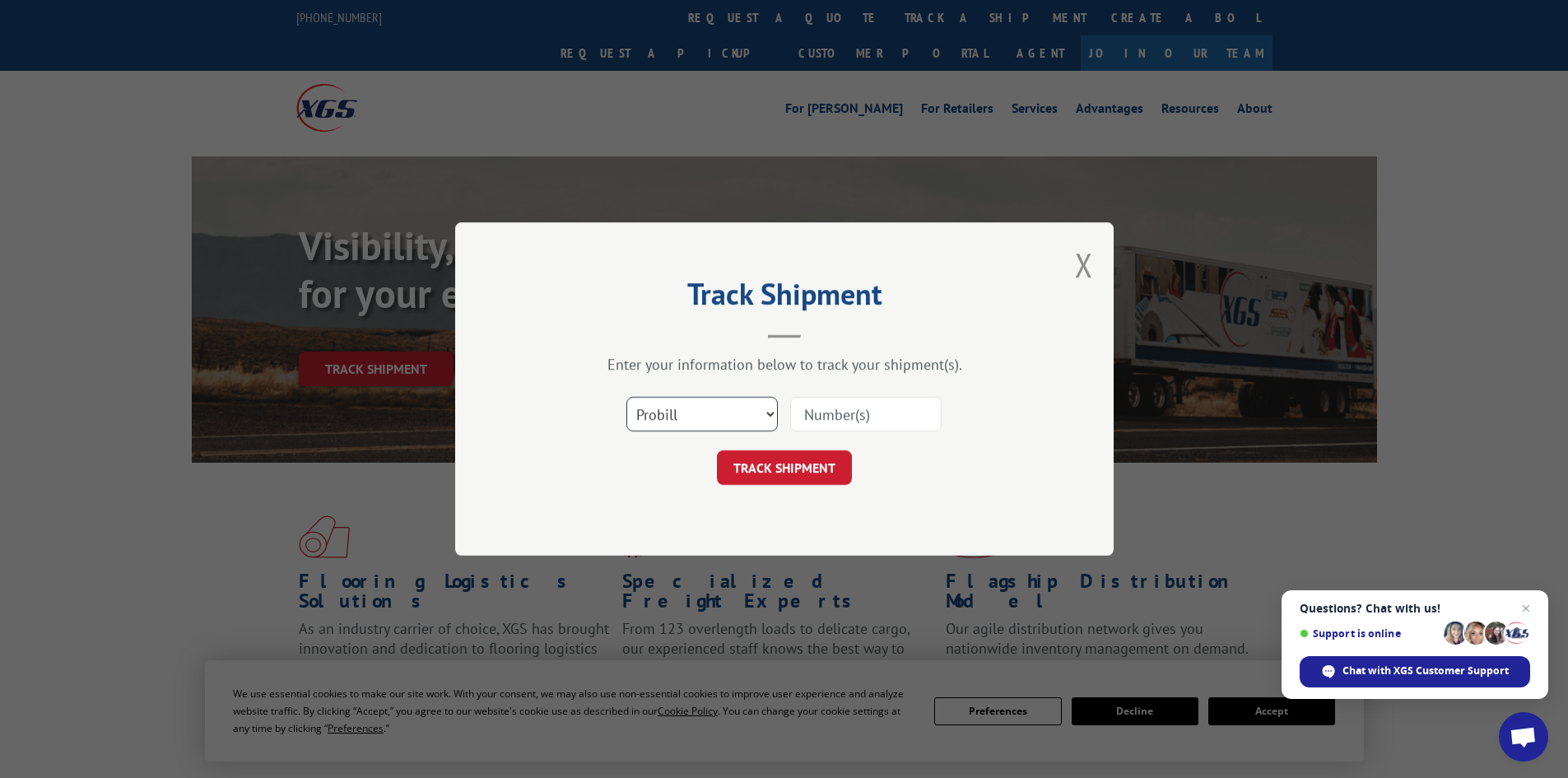
click at [698, 407] on select "Select category... Probill BOL PO" at bounding box center [703, 413] width 152 height 35
select select "bol"
click at [627, 397] on select "Select category... Probill BOL PO" at bounding box center [703, 413] width 152 height 35
paste input "439665"
type input "439665"
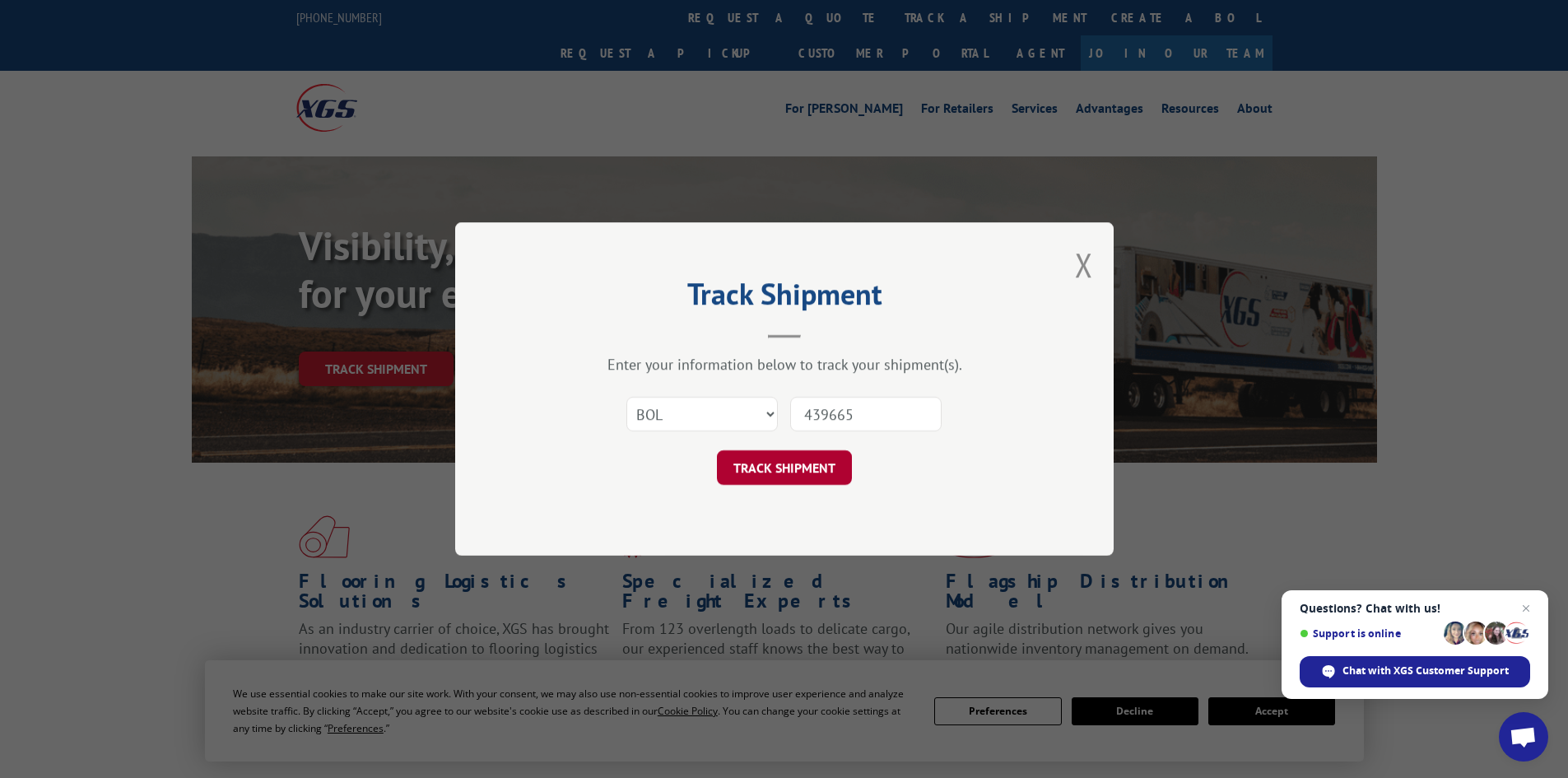
click at [788, 474] on button "TRACK SHIPMENT" at bounding box center [784, 467] width 135 height 35
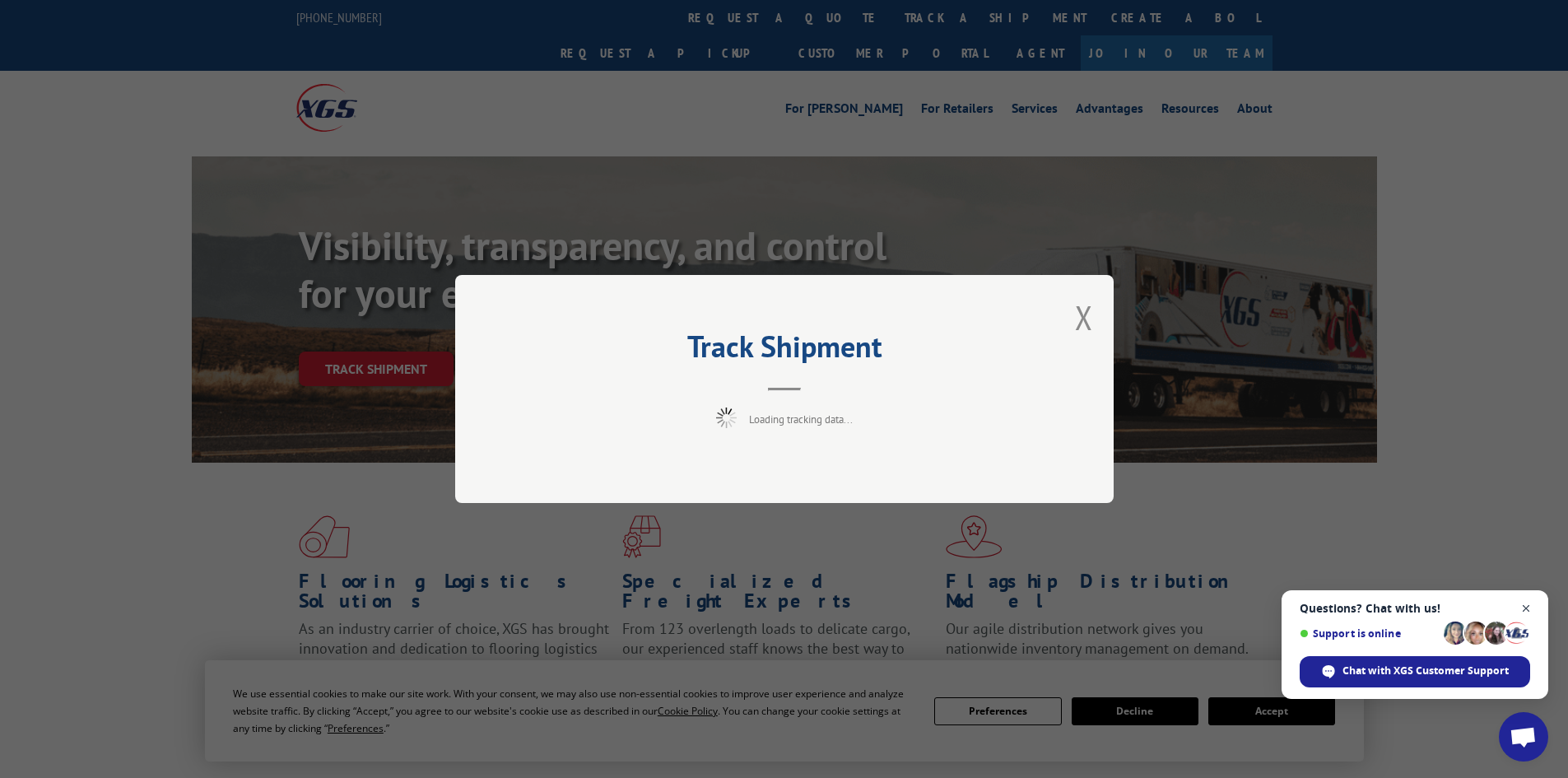
click at [1528, 608] on span "Open chat" at bounding box center [1527, 608] width 20 height 20
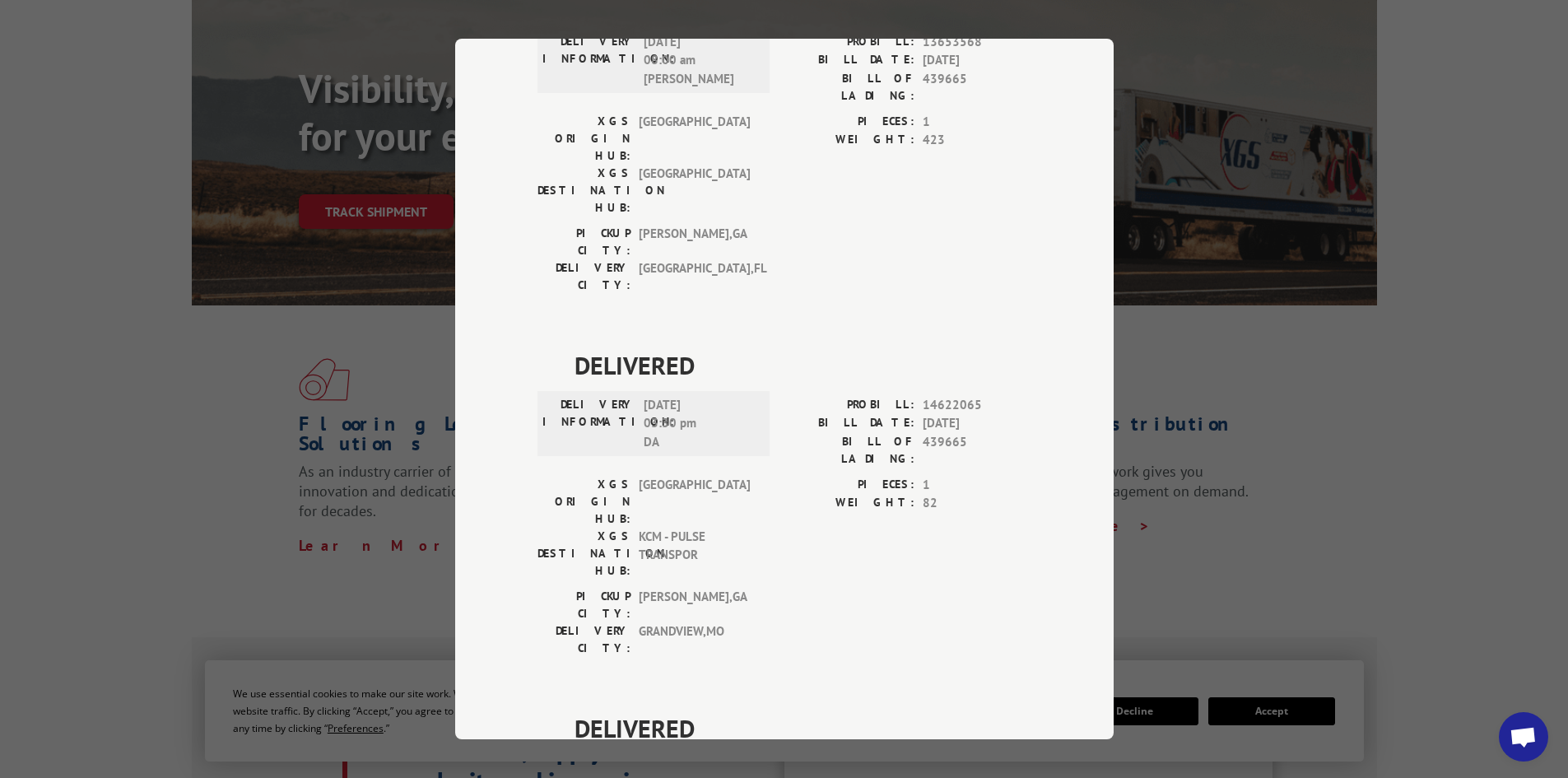
scroll to position [165, 0]
